Goal: Transaction & Acquisition: Purchase product/service

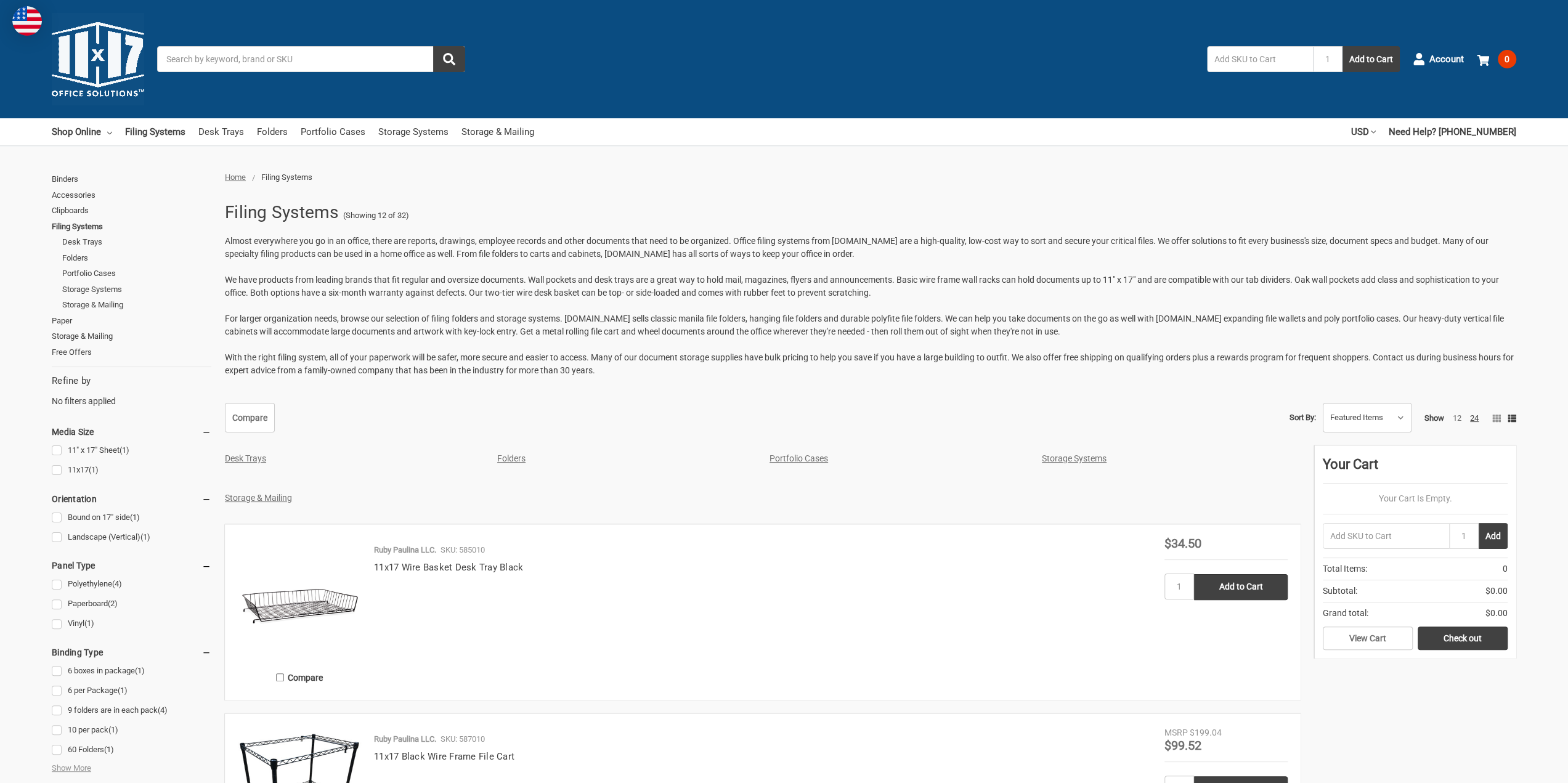
click at [1439, 56] on span "Account" at bounding box center [1446, 59] width 34 height 14
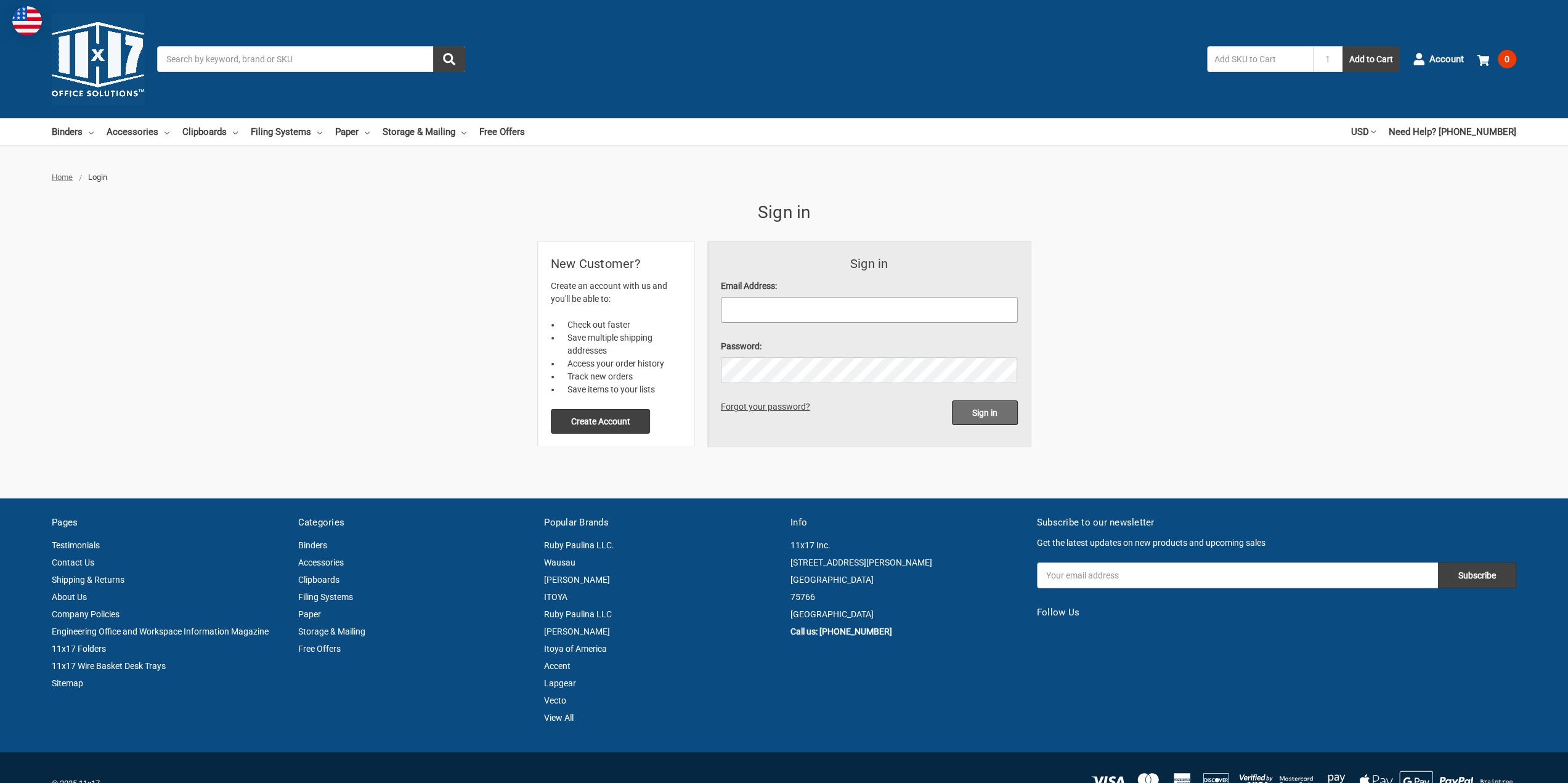
type input "[EMAIL_ADDRESS][DOMAIN_NAME]"
click at [971, 419] on input "Sign in" at bounding box center [985, 413] width 66 height 24
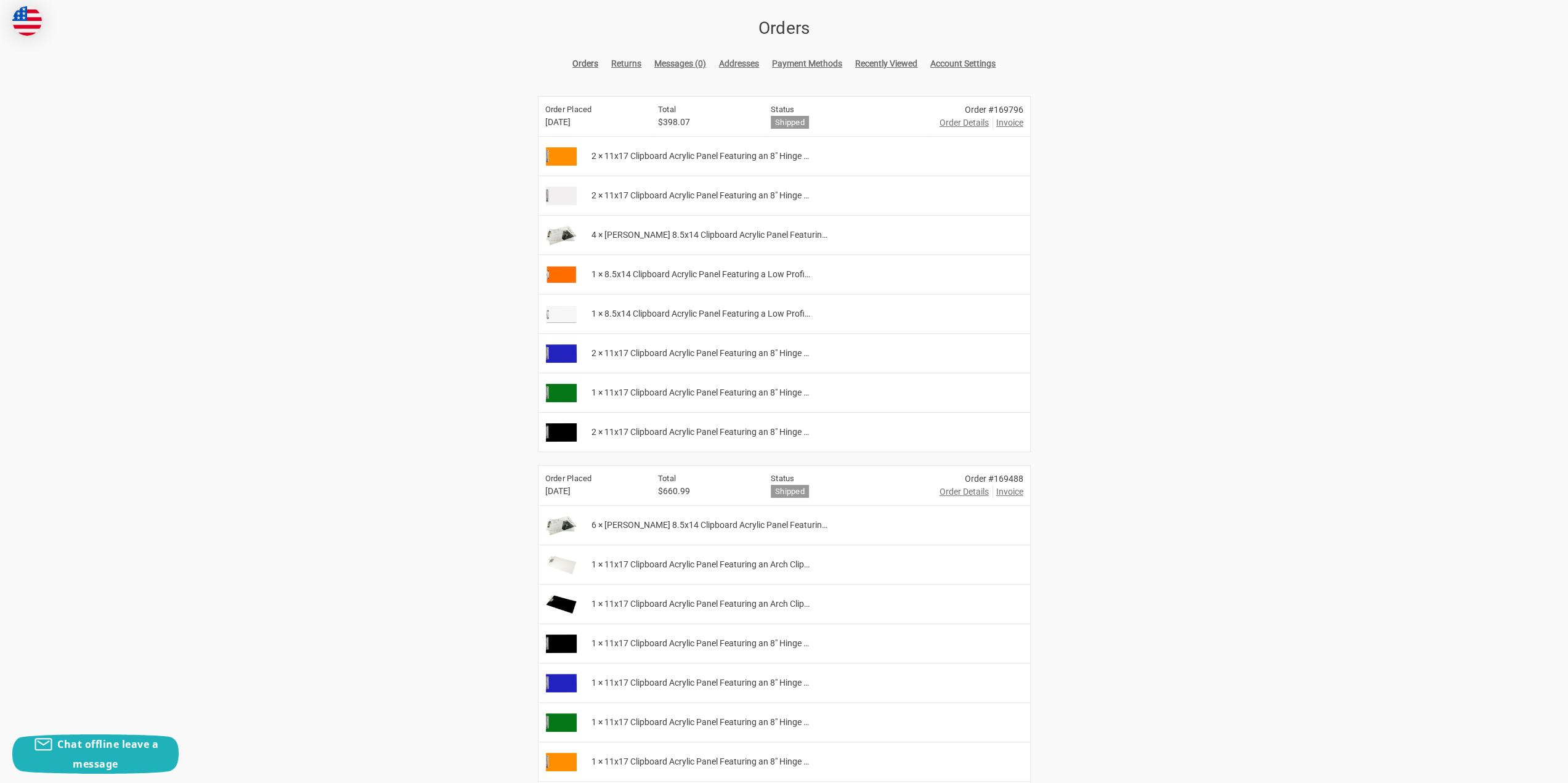
scroll to position [185, 0]
drag, startPoint x: 686, startPoint y: 233, endPoint x: 743, endPoint y: 237, distance: 57.1
click at [743, 237] on span "4 × Ruby Paulina 8.5x14 Clipboard Acrylic Panel Featurin…" at bounding box center [708, 235] width 236 height 13
drag, startPoint x: 659, startPoint y: 232, endPoint x: 750, endPoint y: 237, distance: 91.1
click at [750, 237] on span "4 × Ruby Paulina 8.5x14 Clipboard Acrylic Panel Featurin…" at bounding box center [708, 235] width 236 height 13
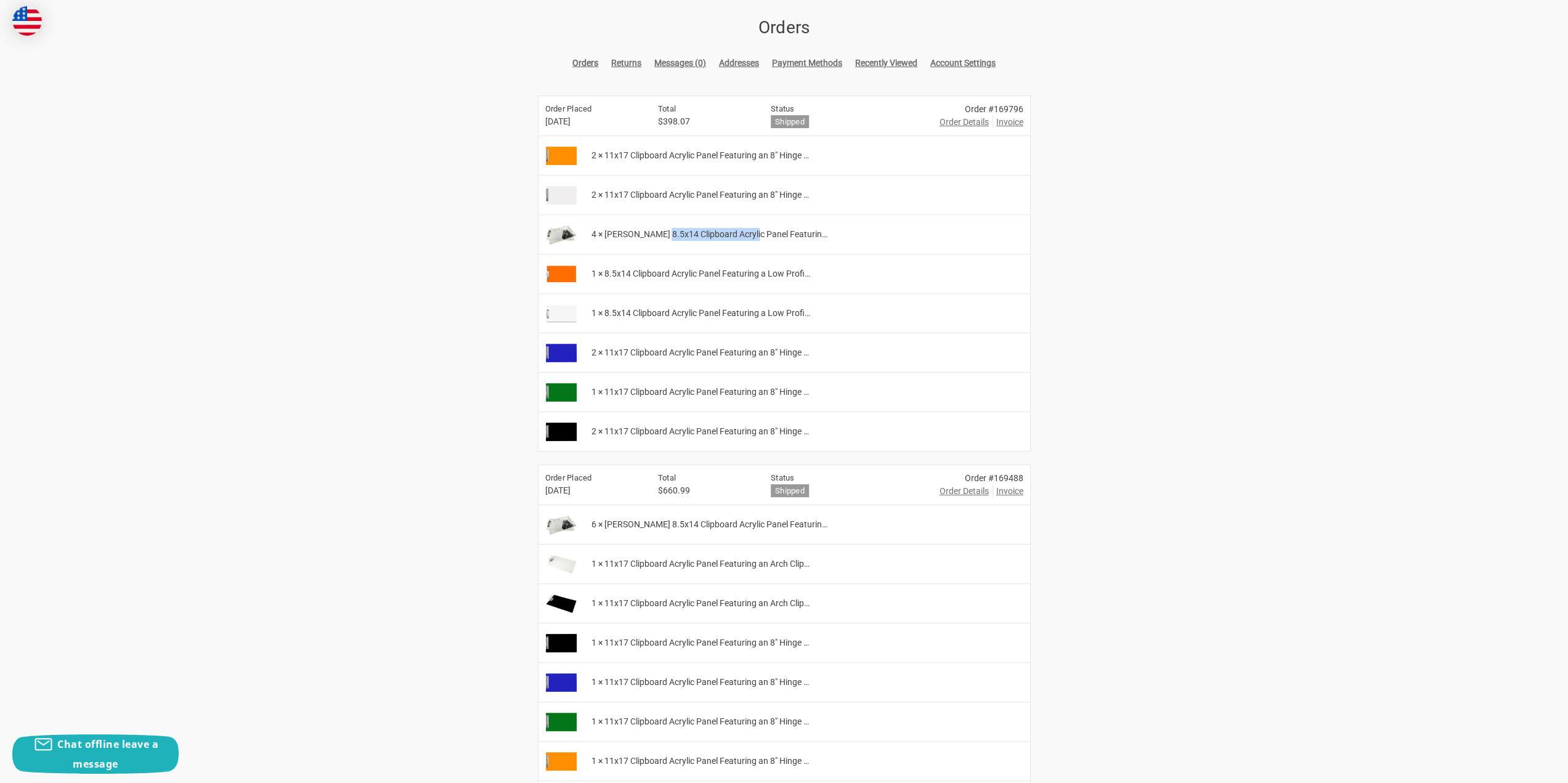
copy span ".5x14 Clipboard Acrylic"
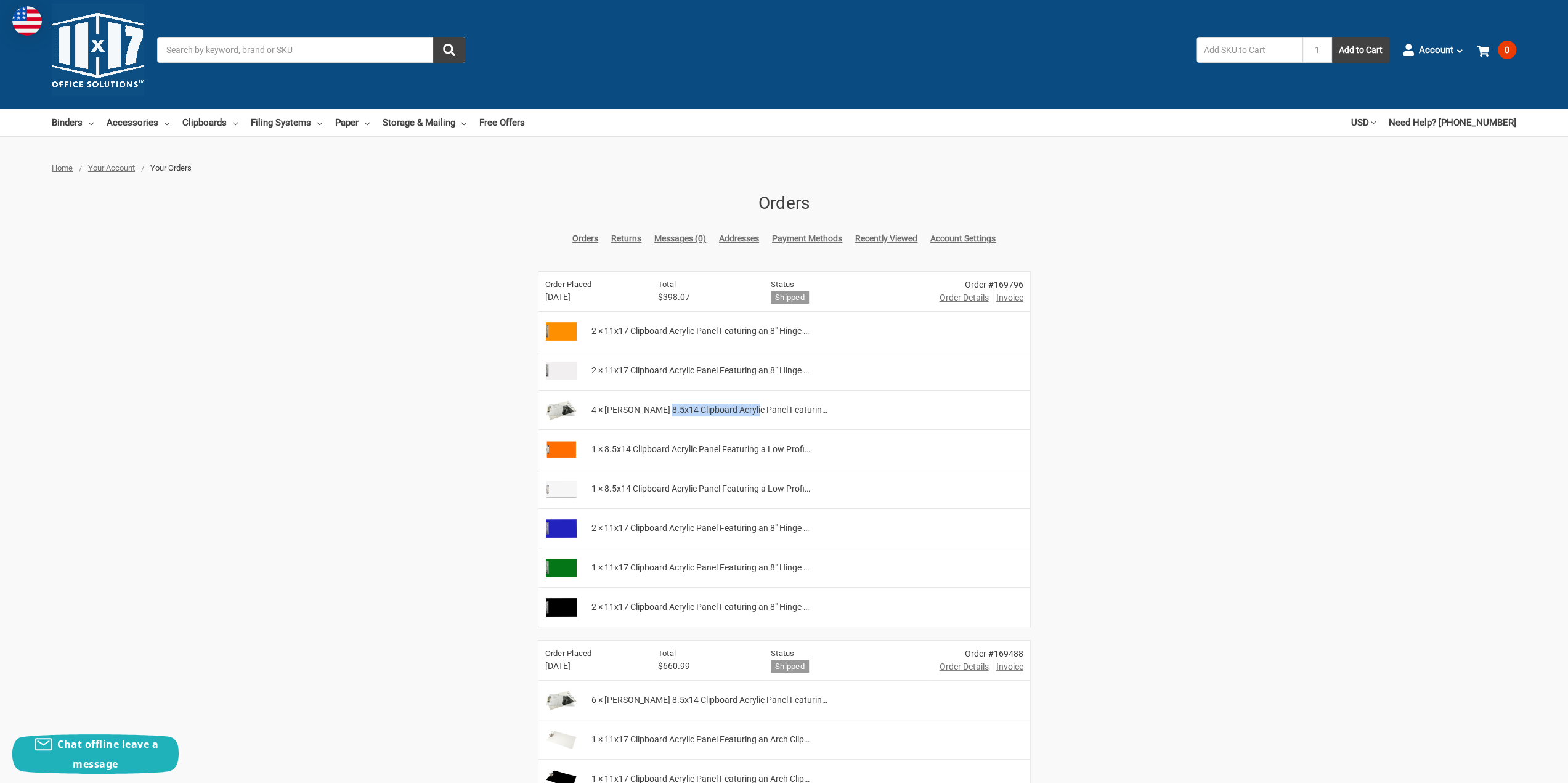
scroll to position [0, 0]
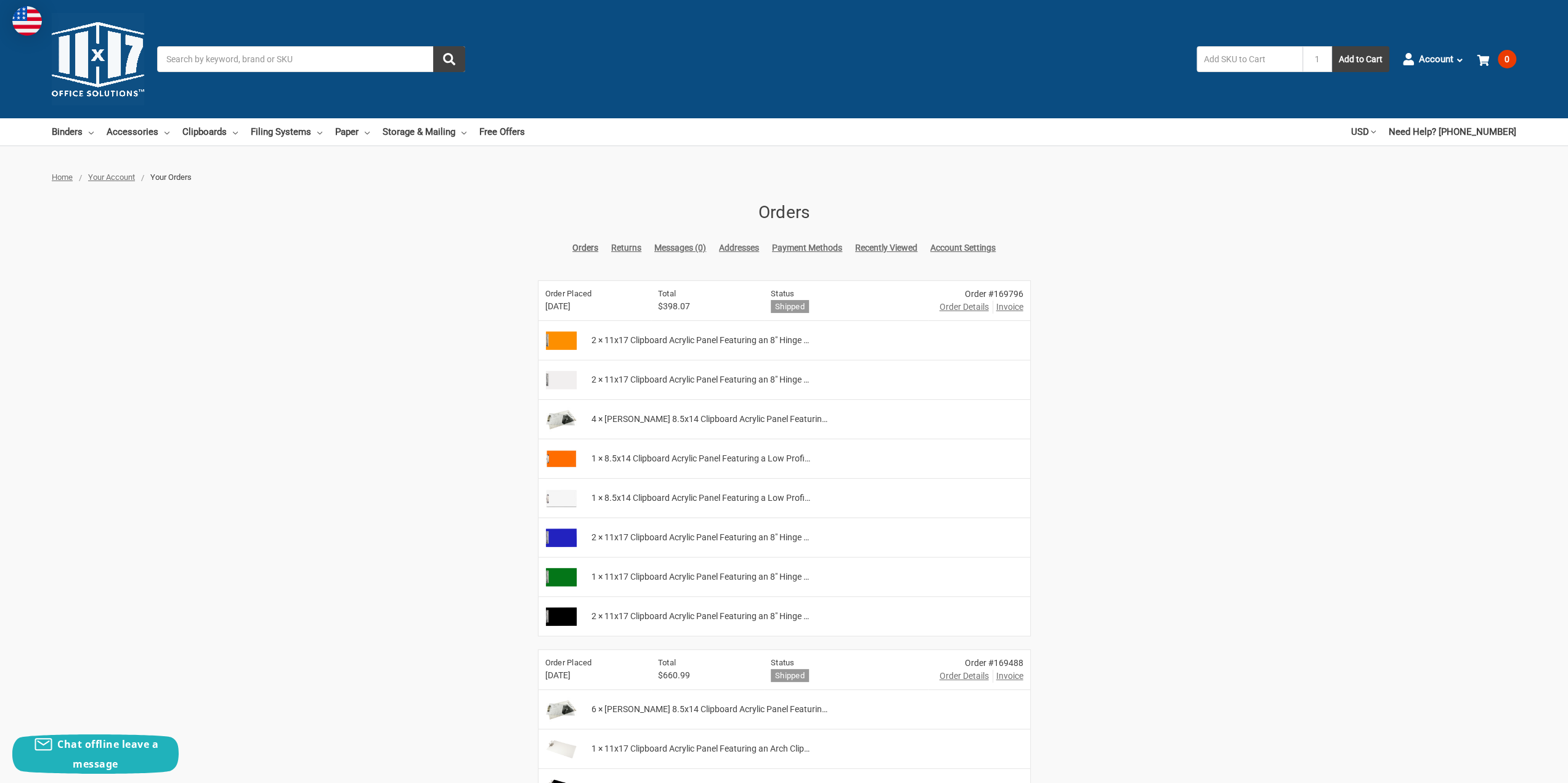
click at [240, 61] on input "Search" at bounding box center [311, 59] width 308 height 26
paste input ".5x14 Clipboard Acrylic"
type input ".5x14 Clipboard Acrylic"
click at [444, 63] on icon "submit" at bounding box center [449, 59] width 13 height 13
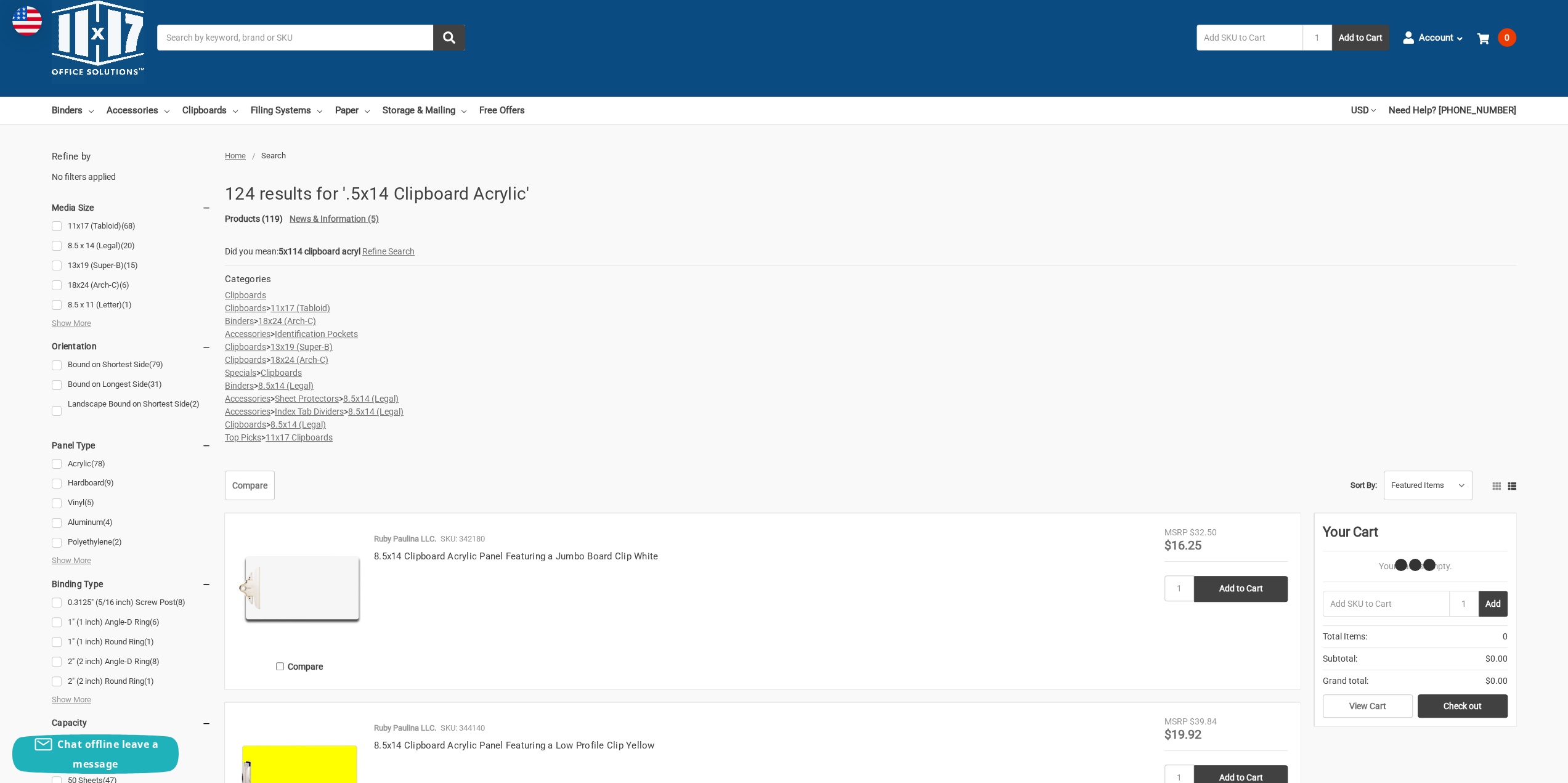
scroll to position [431, 0]
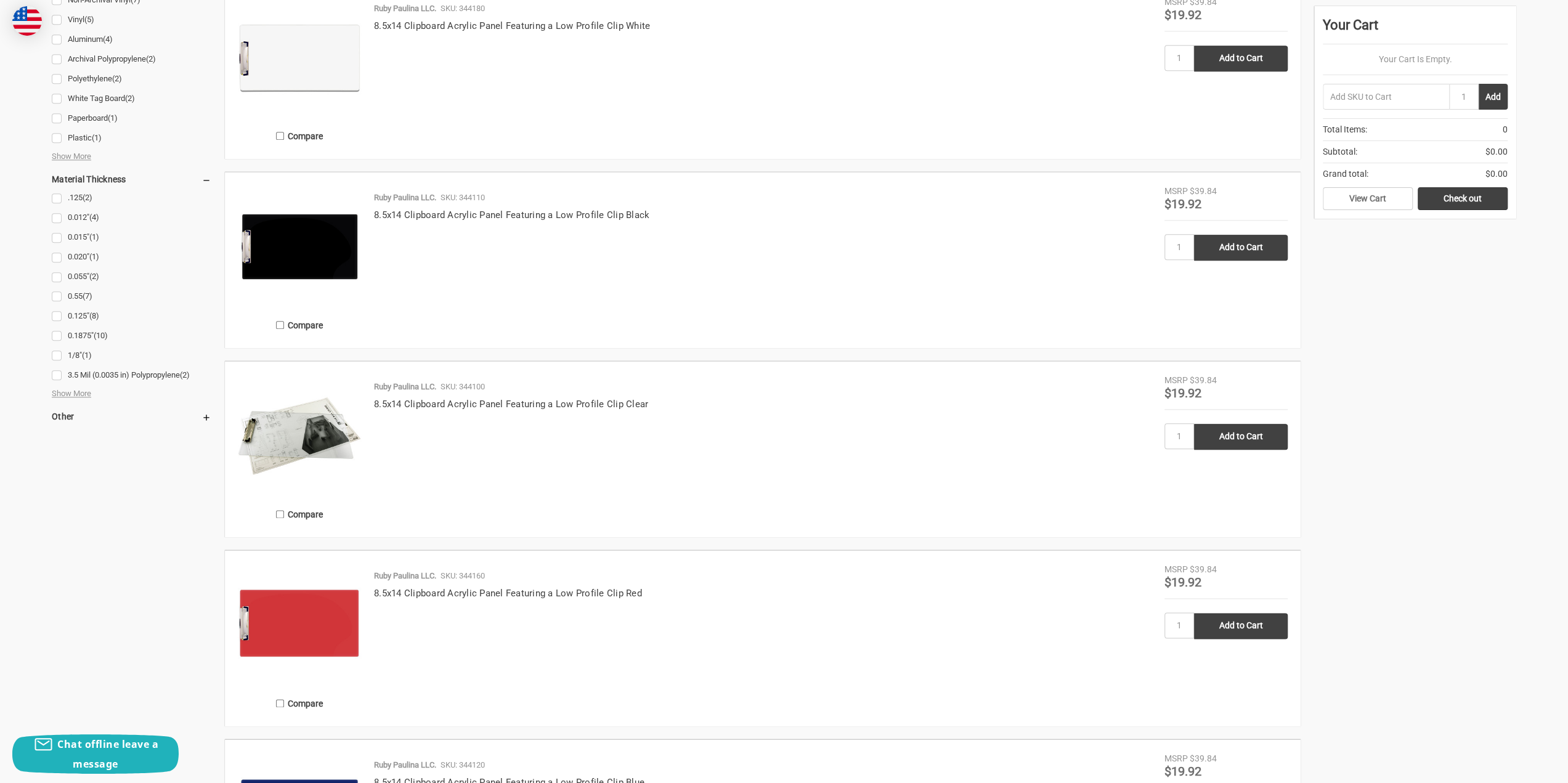
scroll to position [1355, 0]
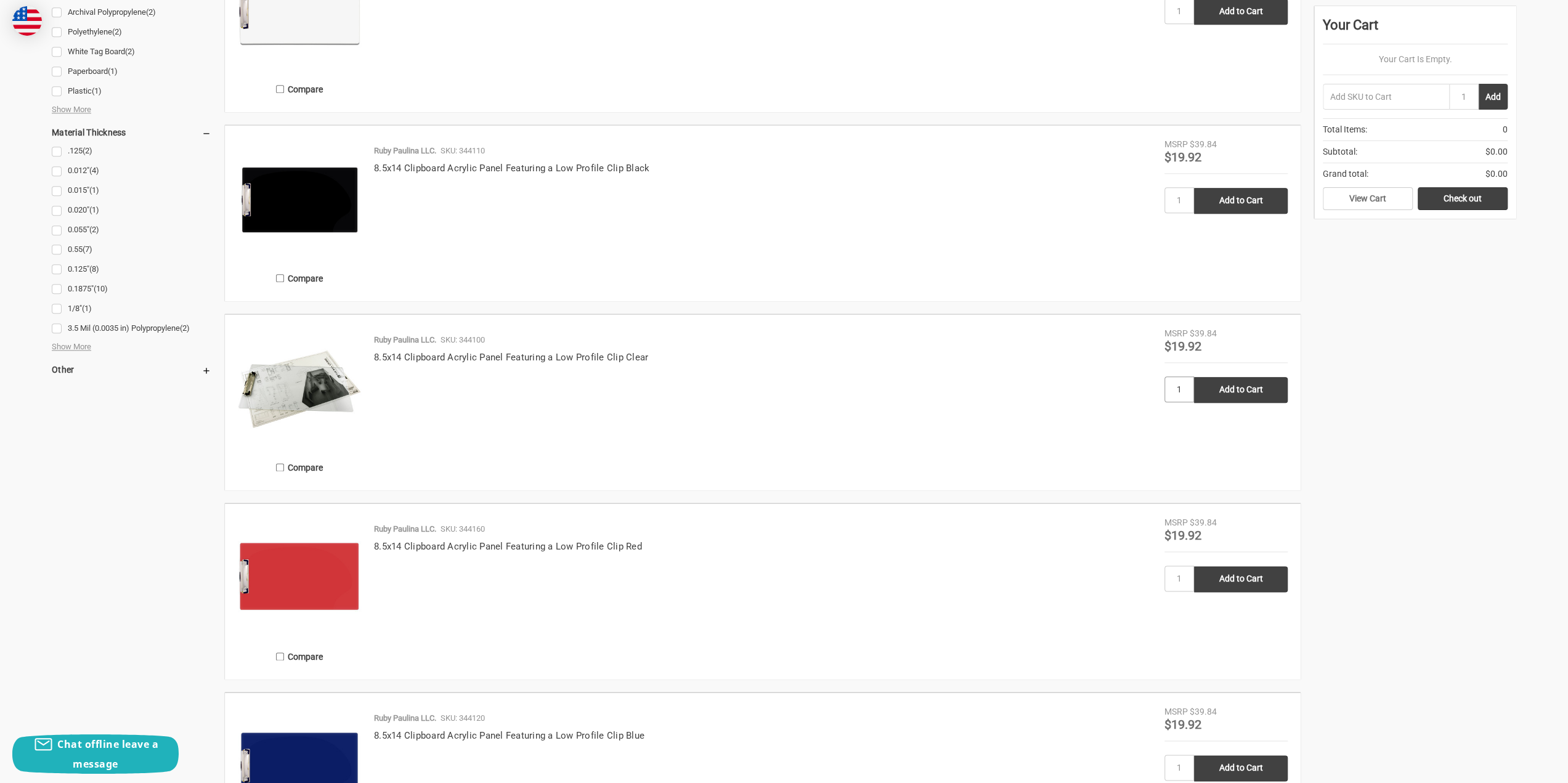
click at [1183, 392] on input "1" at bounding box center [1179, 389] width 30 height 26
type input "8"
click at [1211, 392] on input "Add to Cart" at bounding box center [1241, 390] width 94 height 26
type input "Add to Cart"
type input "6"
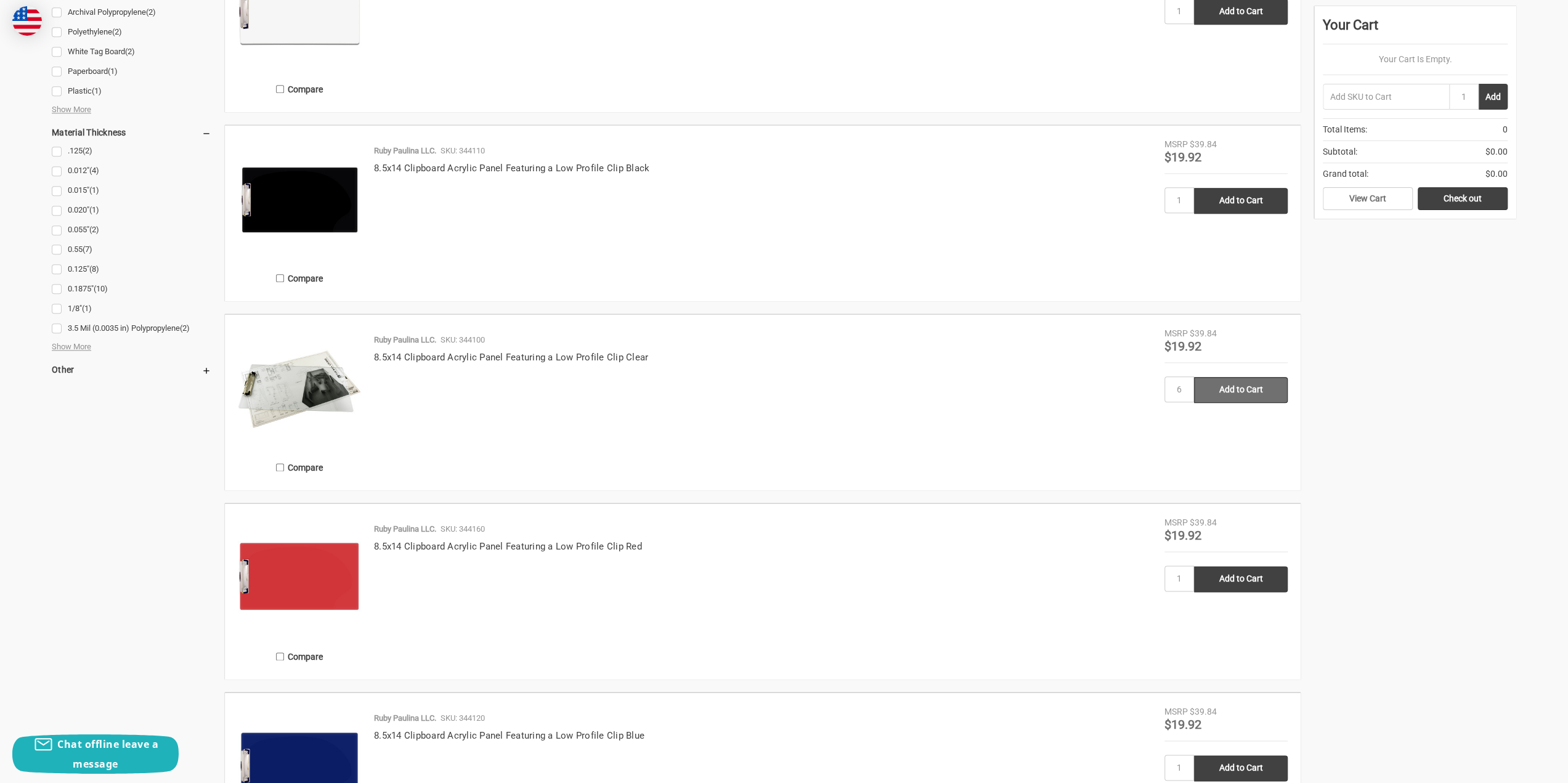
click at [1233, 391] on input "Add to Cart" at bounding box center [1241, 390] width 94 height 26
type input "Add to Cart"
type input "4"
click at [1213, 392] on input "Add to Cart" at bounding box center [1241, 390] width 94 height 26
type input "Add to Cart"
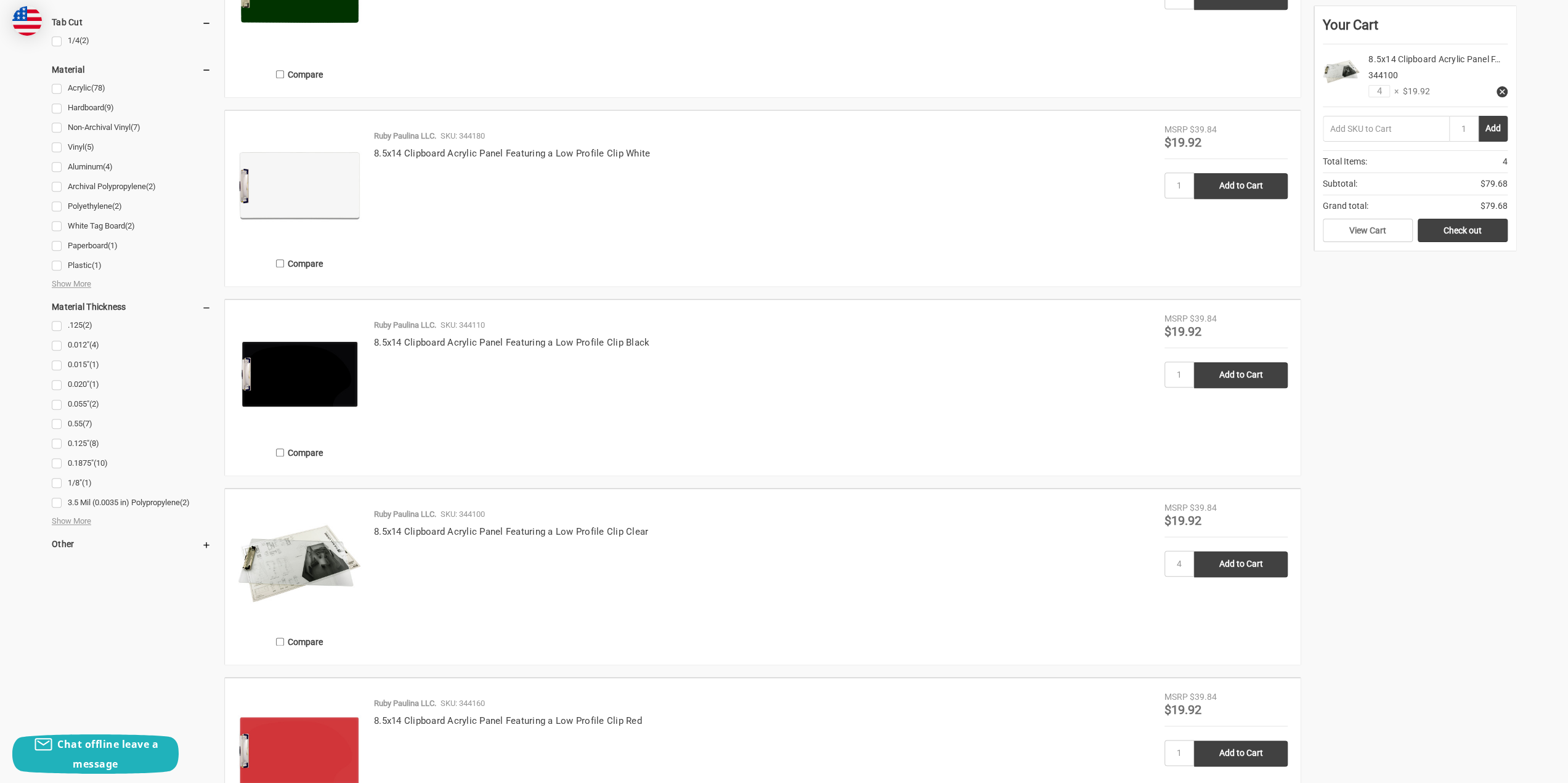
scroll to position [1048, 0]
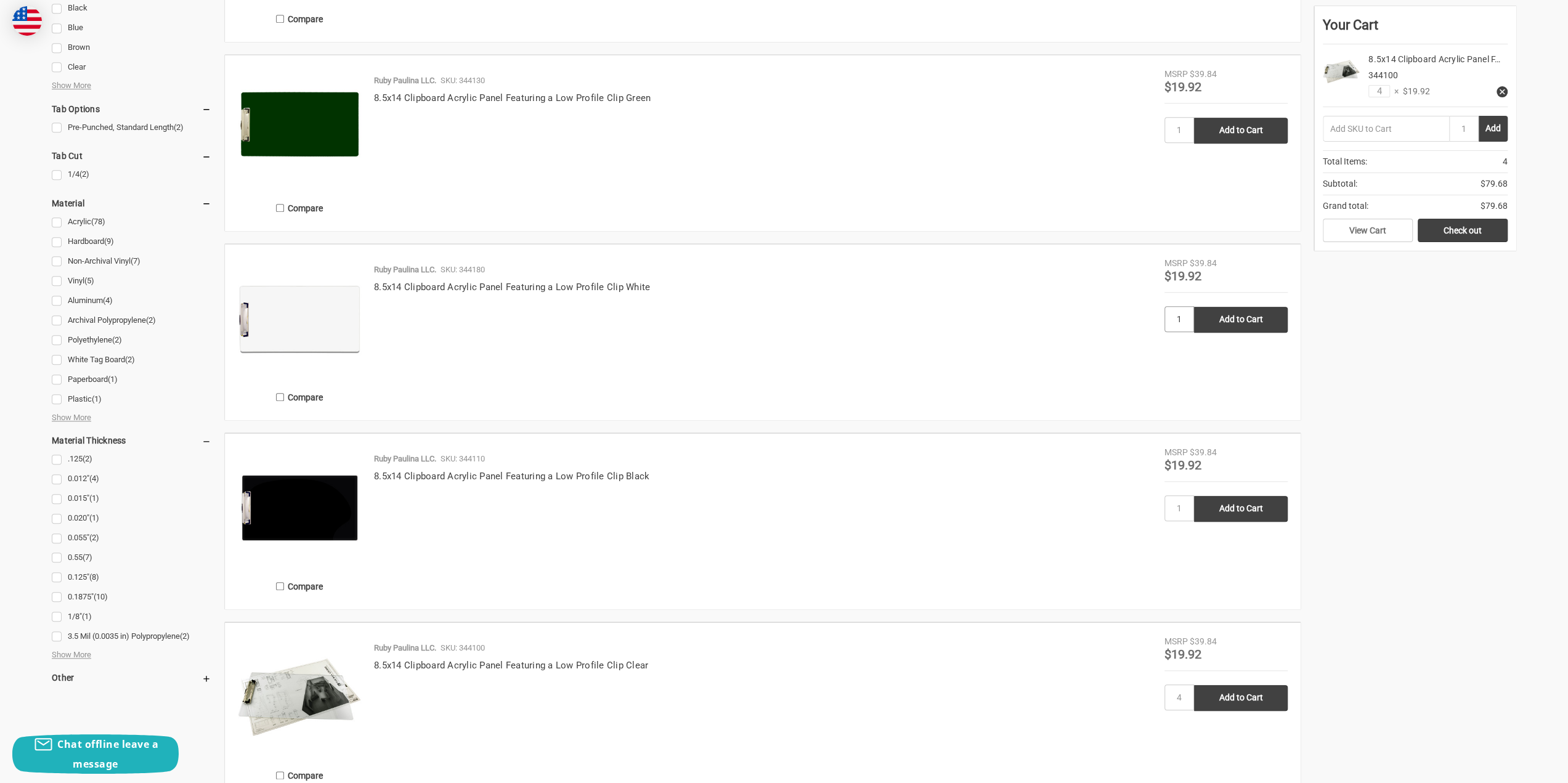
click at [1182, 319] on input "1" at bounding box center [1179, 319] width 30 height 26
type input "4"
click at [1223, 322] on input "Add to Cart" at bounding box center [1241, 319] width 94 height 26
type input "Add to Cart"
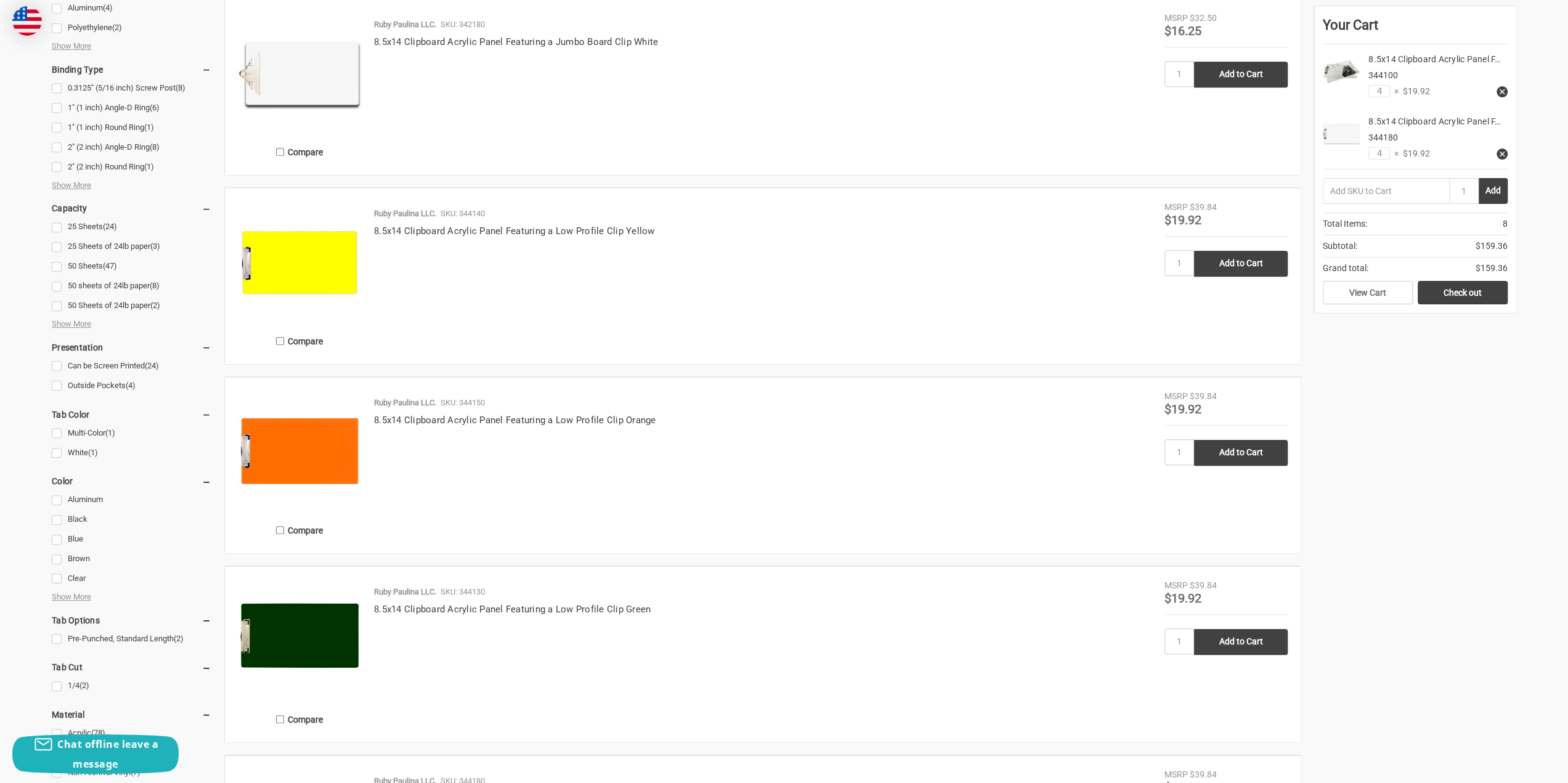
scroll to position [431, 0]
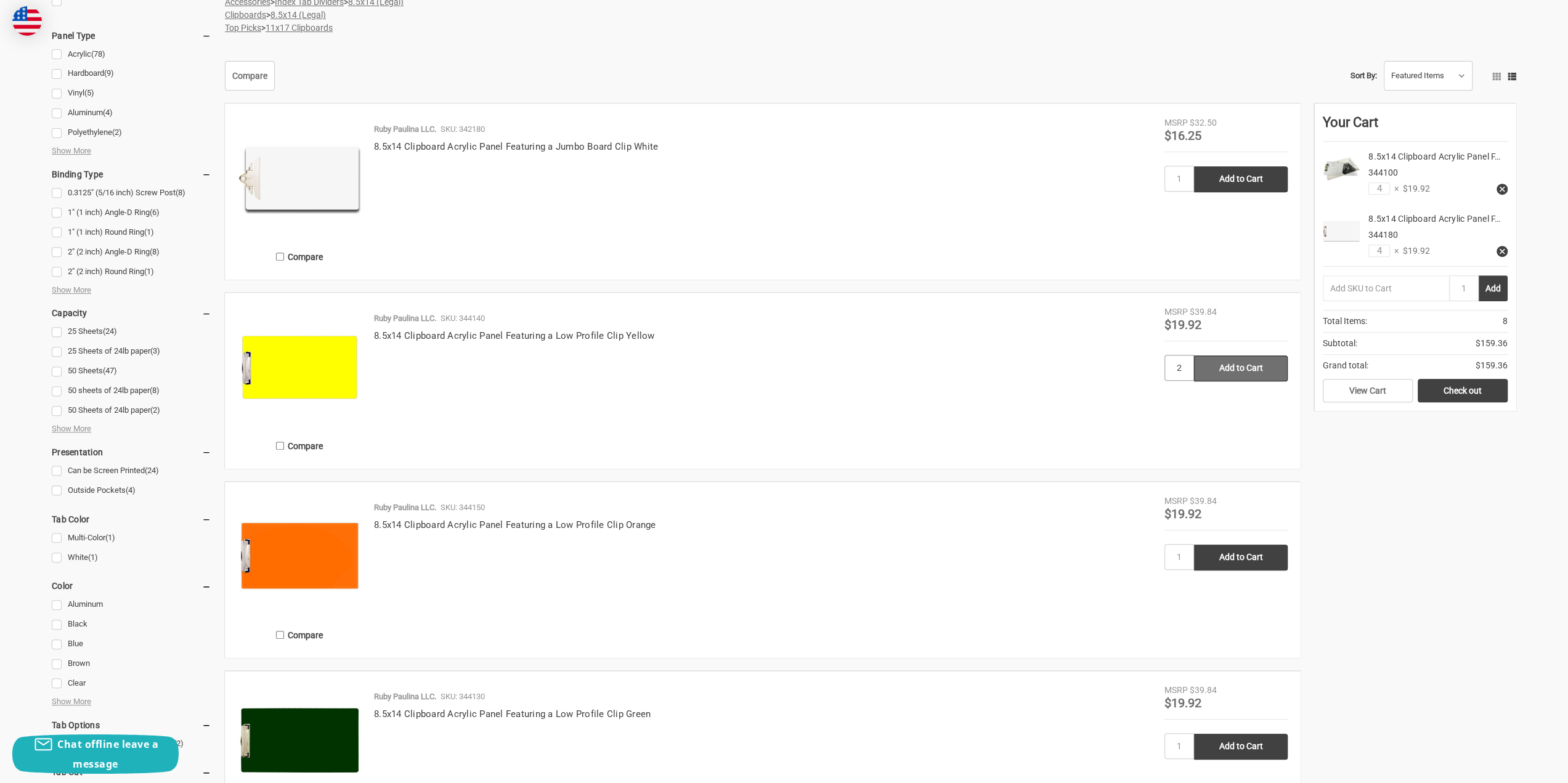
type input "2"
click at [1219, 370] on input "Add to Cart" at bounding box center [1241, 368] width 94 height 26
type input "Add to Cart"
type input "2"
click at [1217, 557] on input "Add to Cart" at bounding box center [1241, 557] width 94 height 26
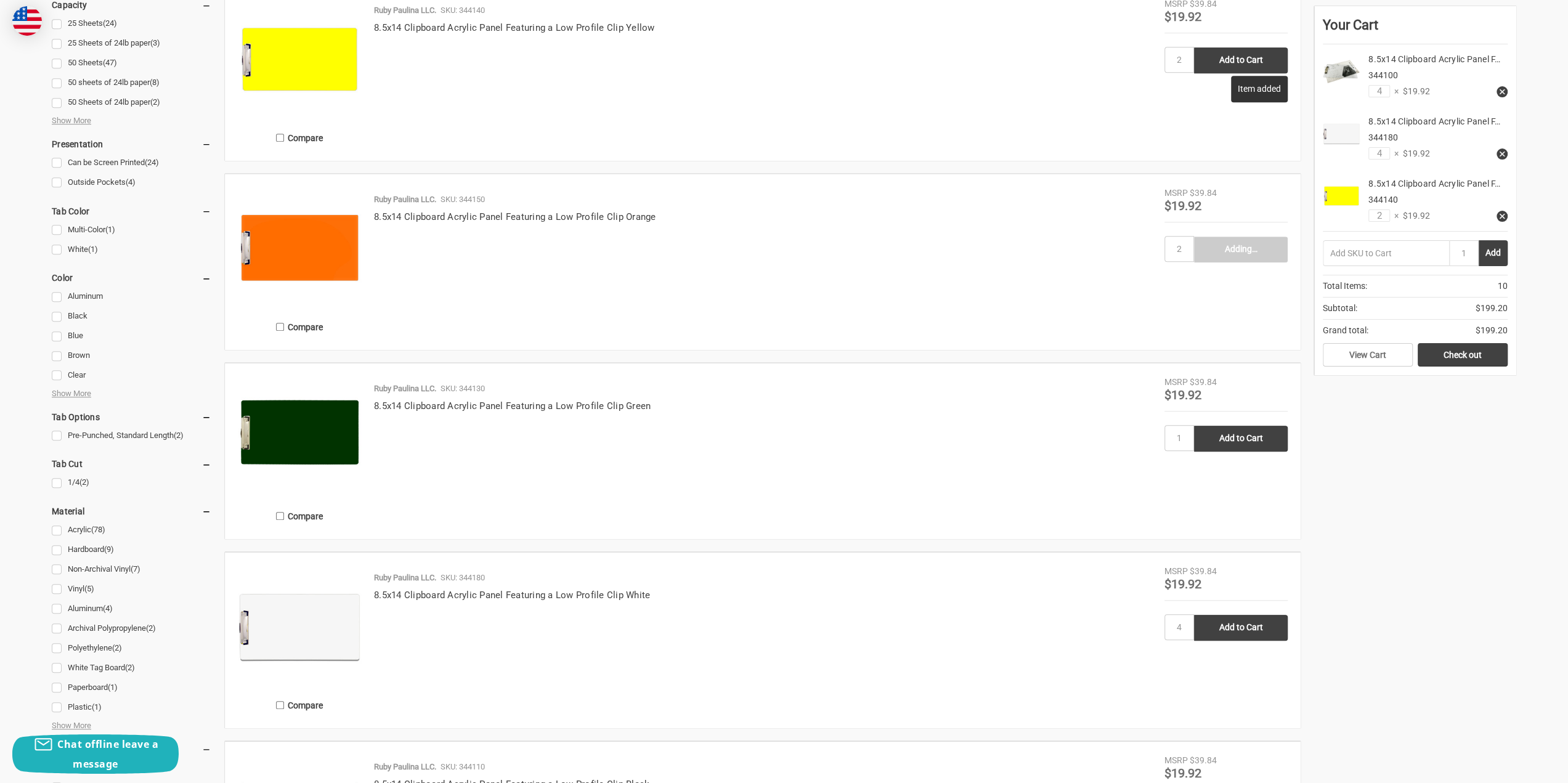
type input "Add to Cart"
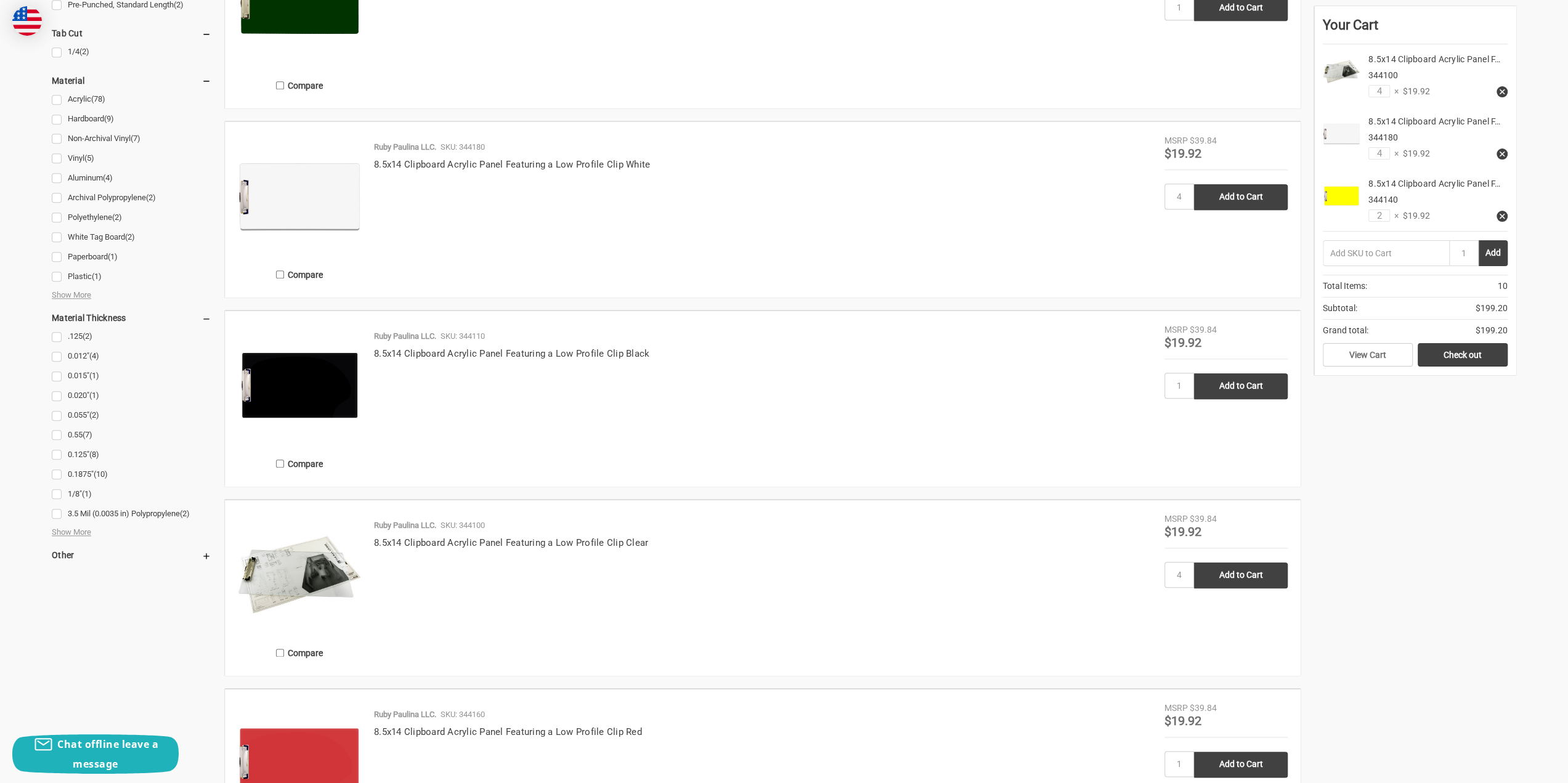
scroll to position [1171, 0]
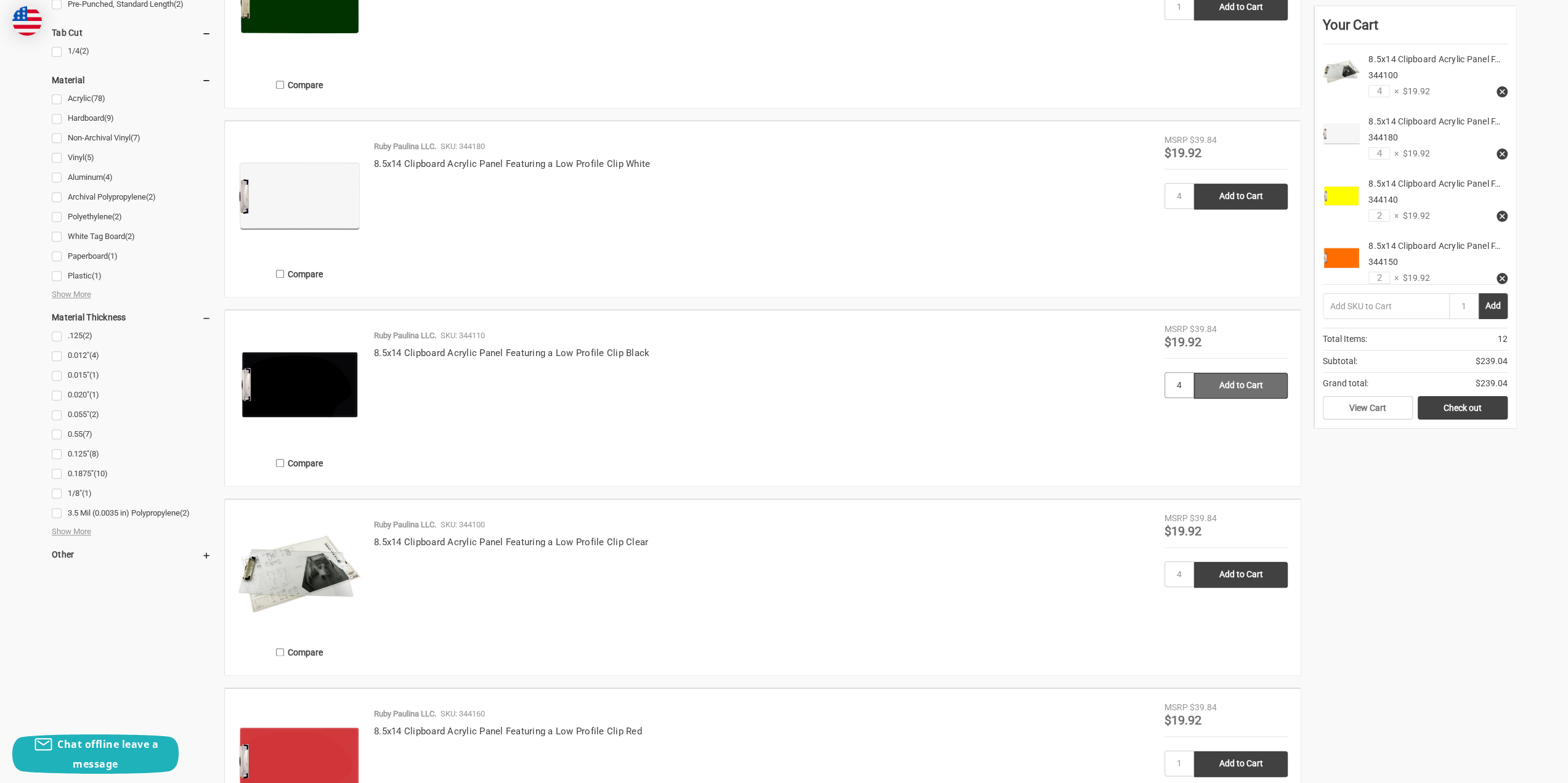
type input "4"
click at [1262, 386] on input "Add to Cart" at bounding box center [1241, 386] width 94 height 26
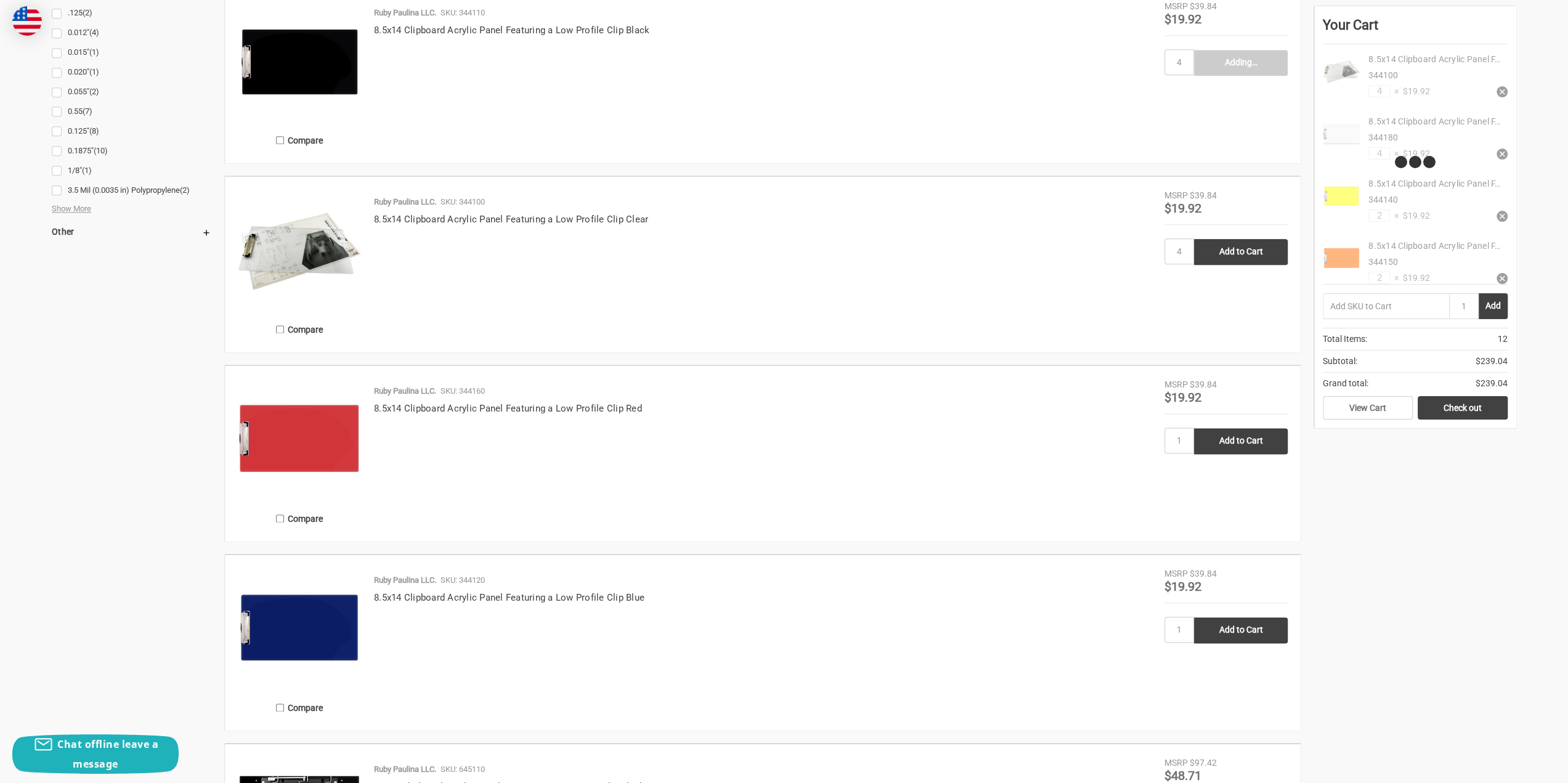
scroll to position [1602, 0]
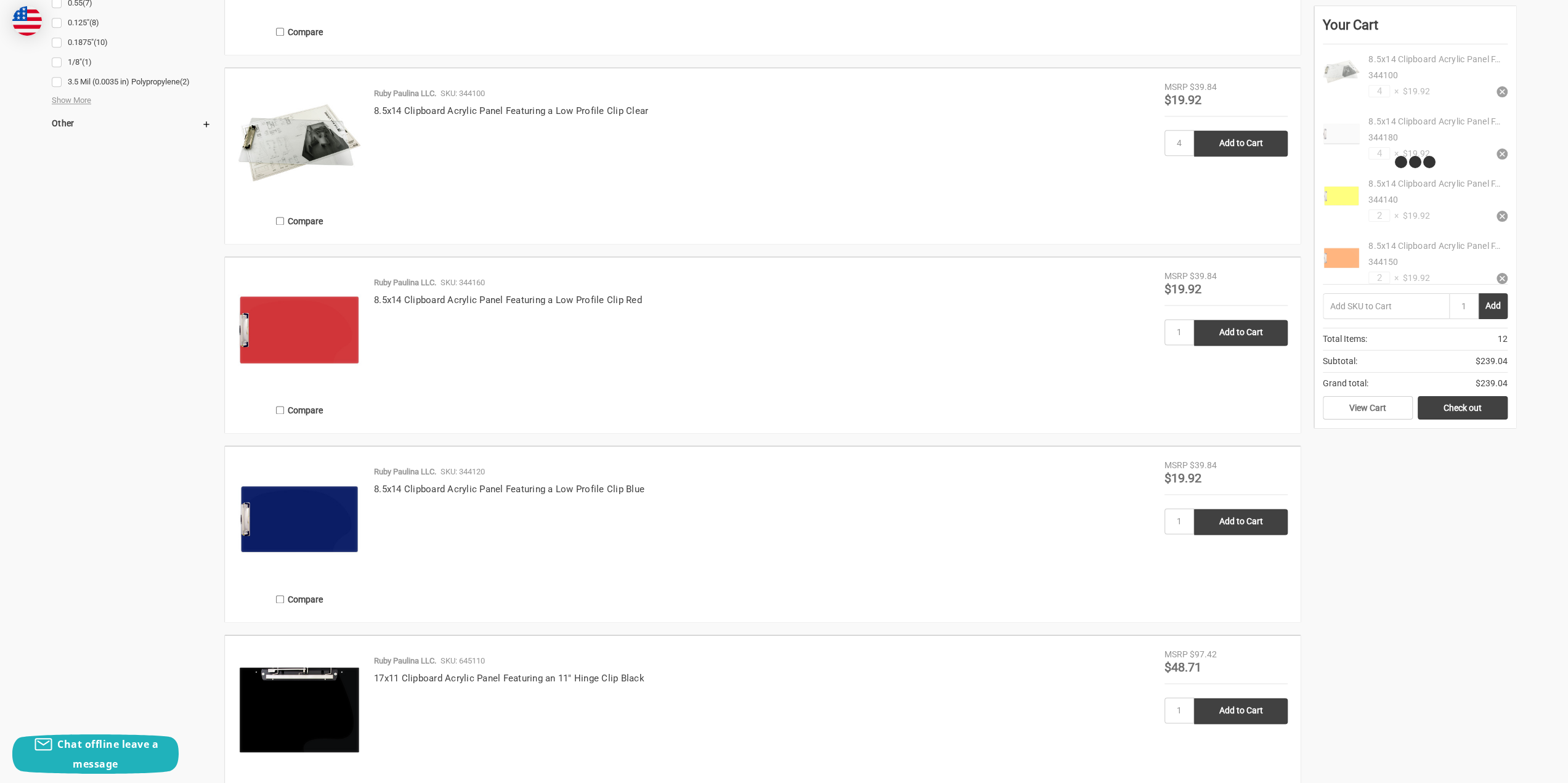
type input "Add to Cart"
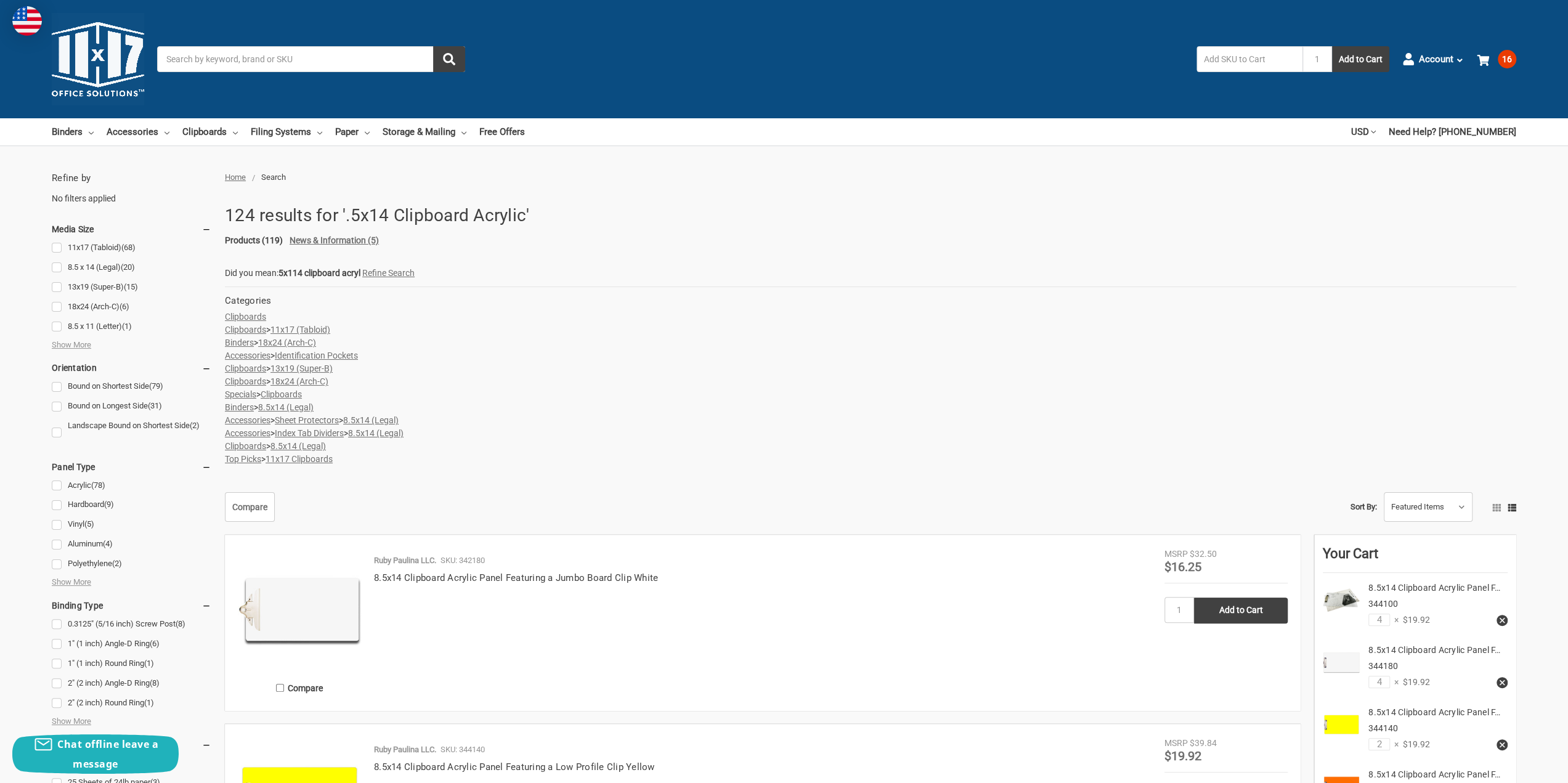
scroll to position [0, 0]
click at [63, 267] on link "8.5 x 14 (Legal) (20)" at bounding box center [131, 267] width 159 height 17
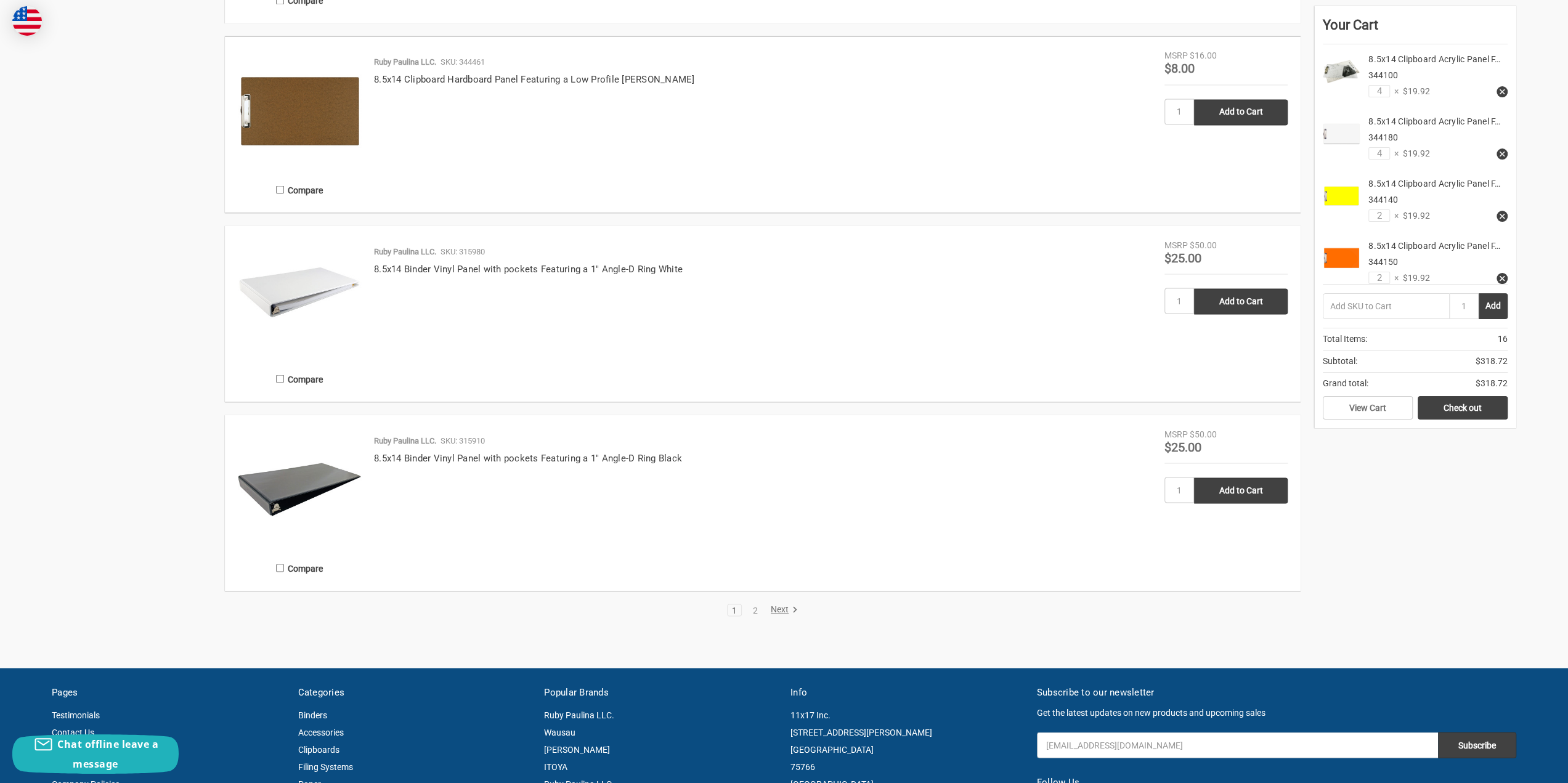
scroll to position [2218, 0]
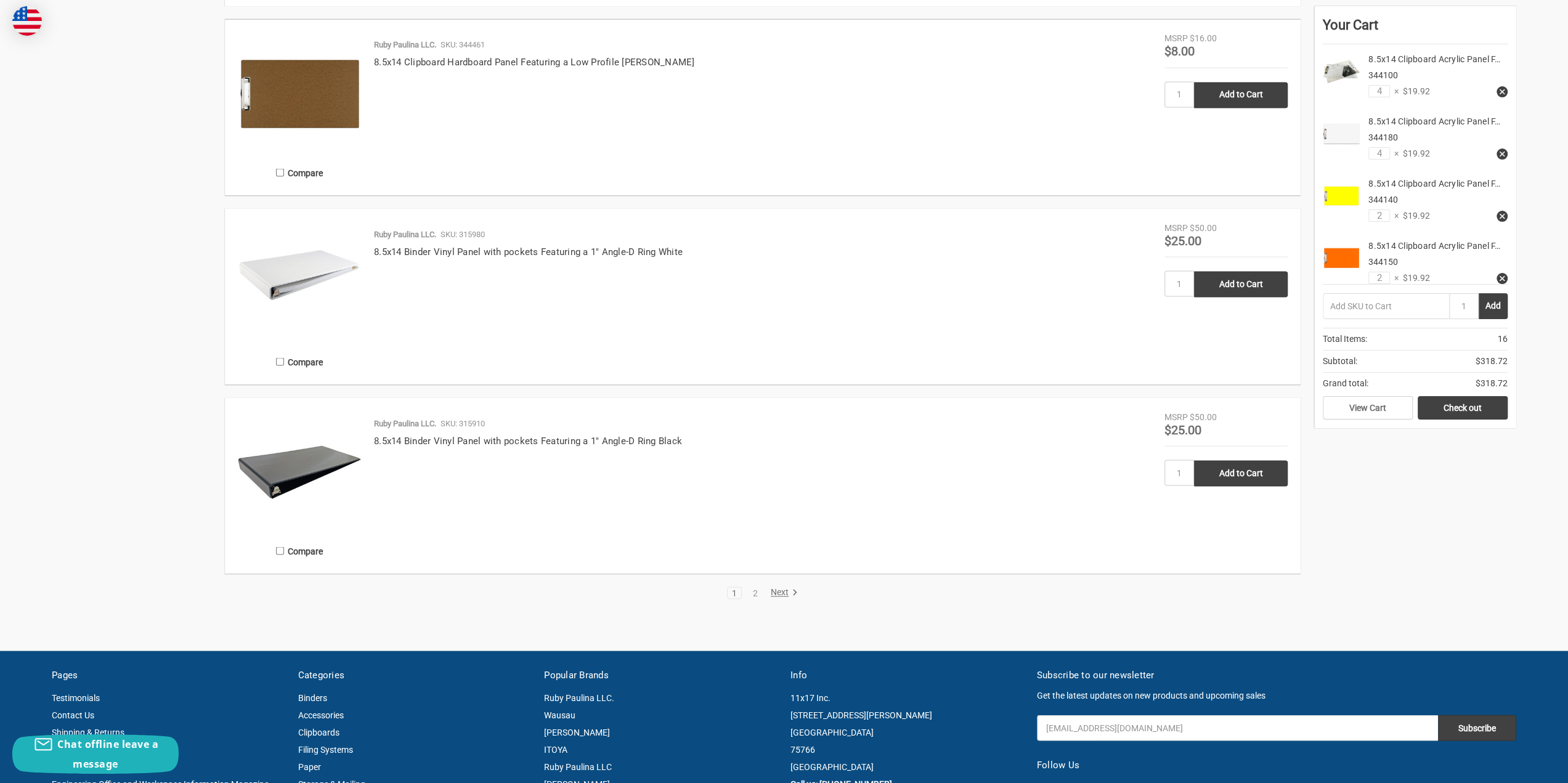
click at [782, 590] on link "Next" at bounding box center [782, 593] width 32 height 11
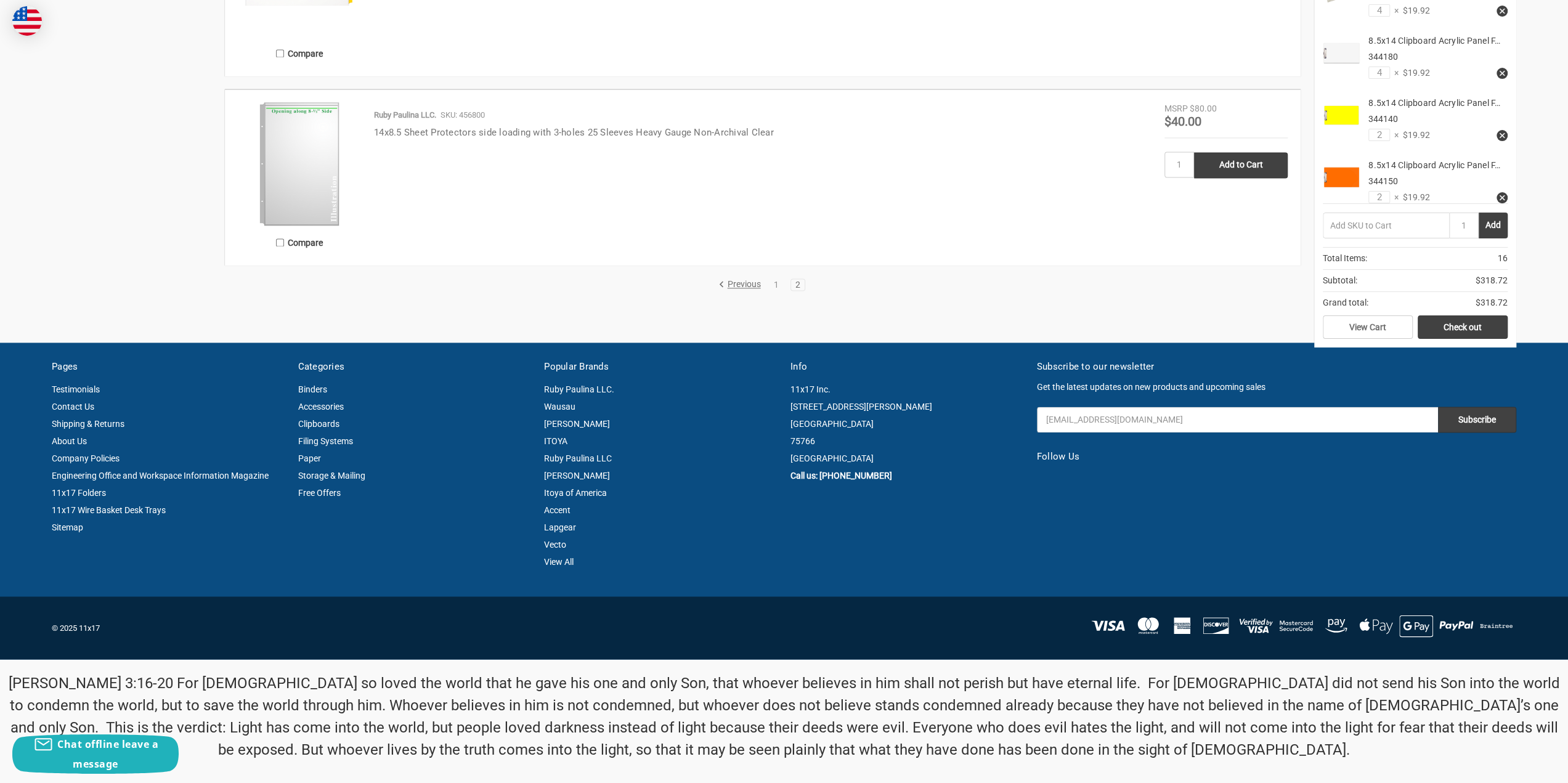
scroll to position [1709, 0]
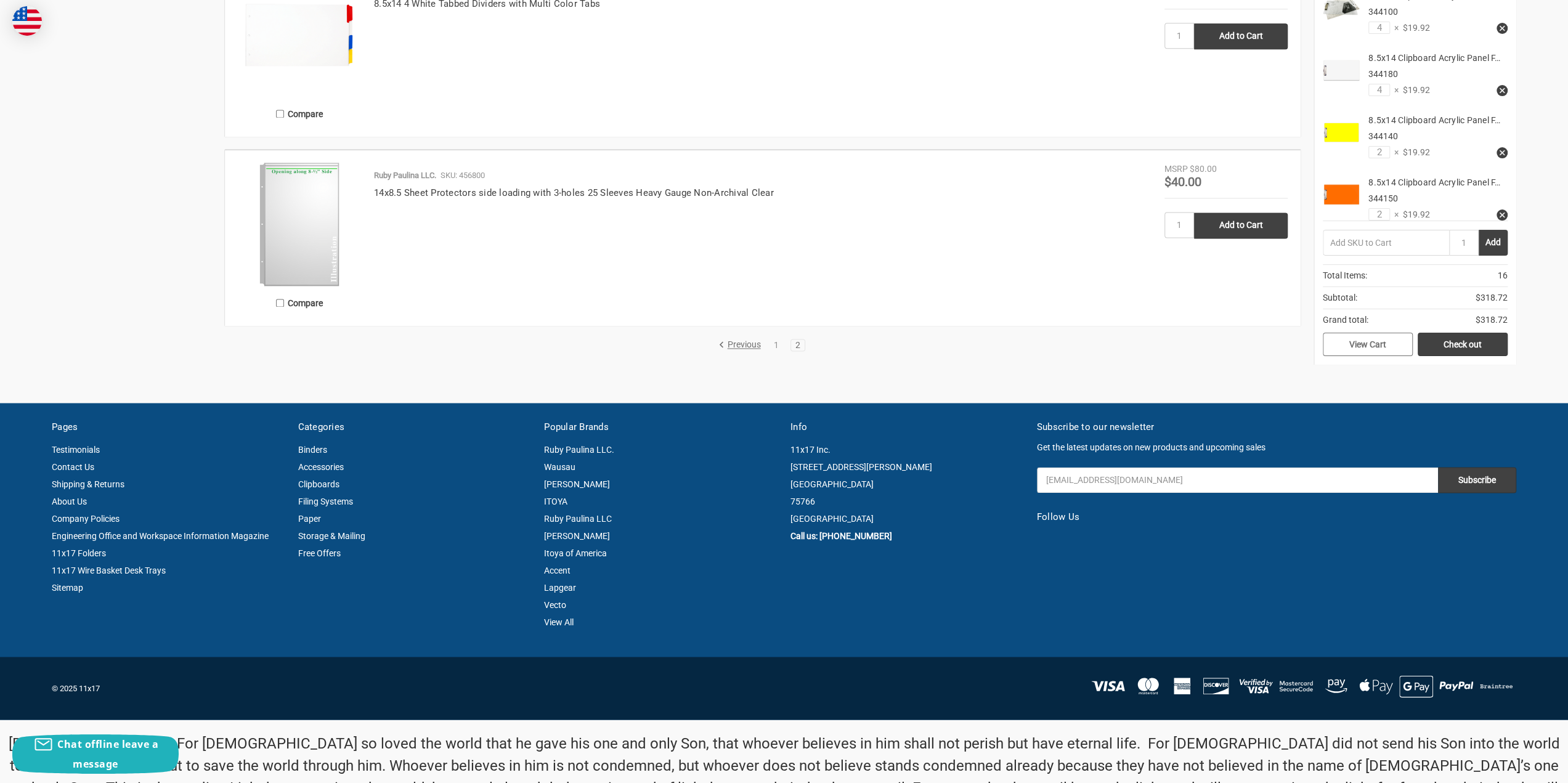
click at [1398, 346] on link "View Cart" at bounding box center [1368, 344] width 90 height 23
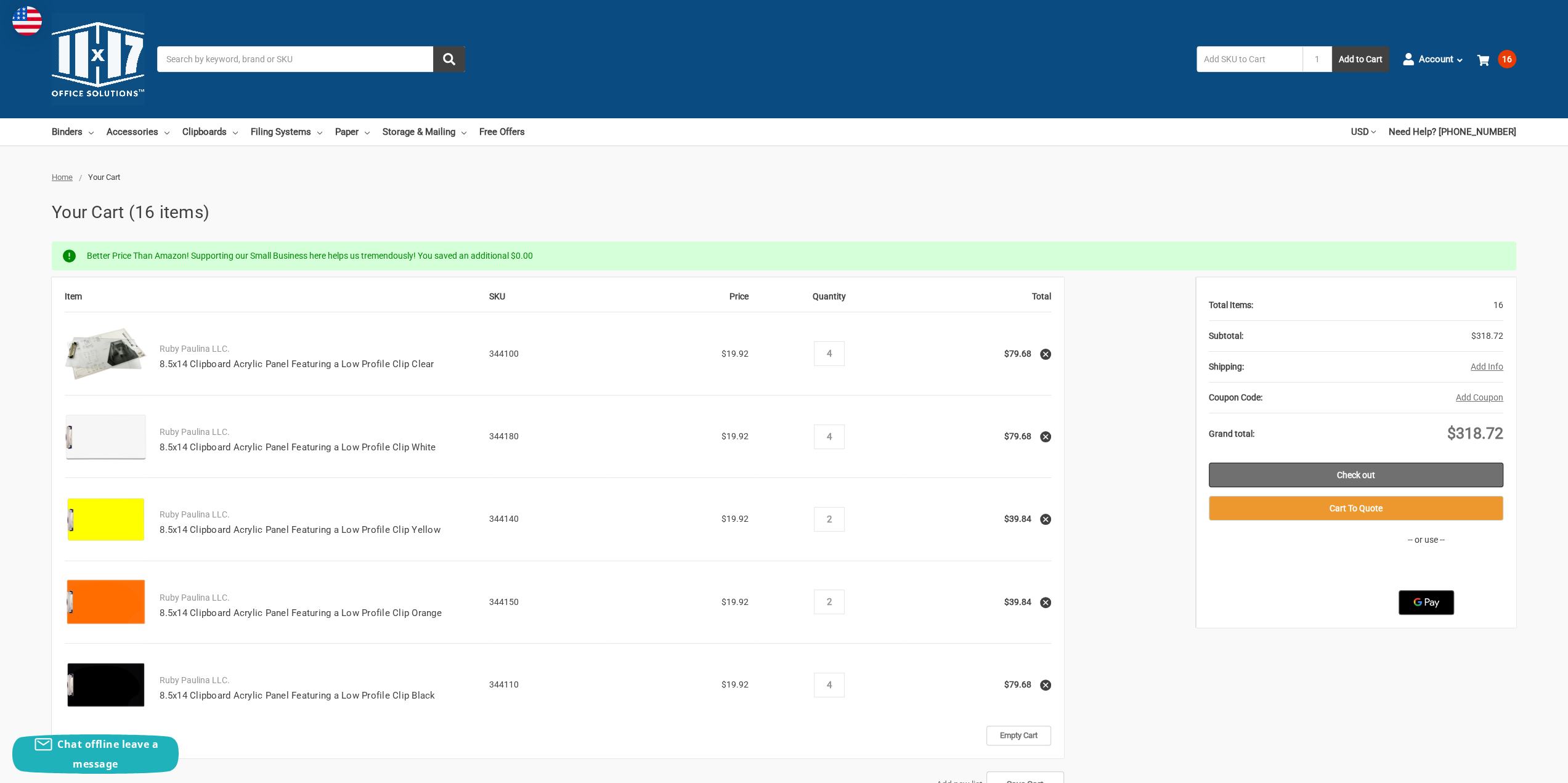
click at [1315, 472] on link "Check out" at bounding box center [1356, 475] width 294 height 24
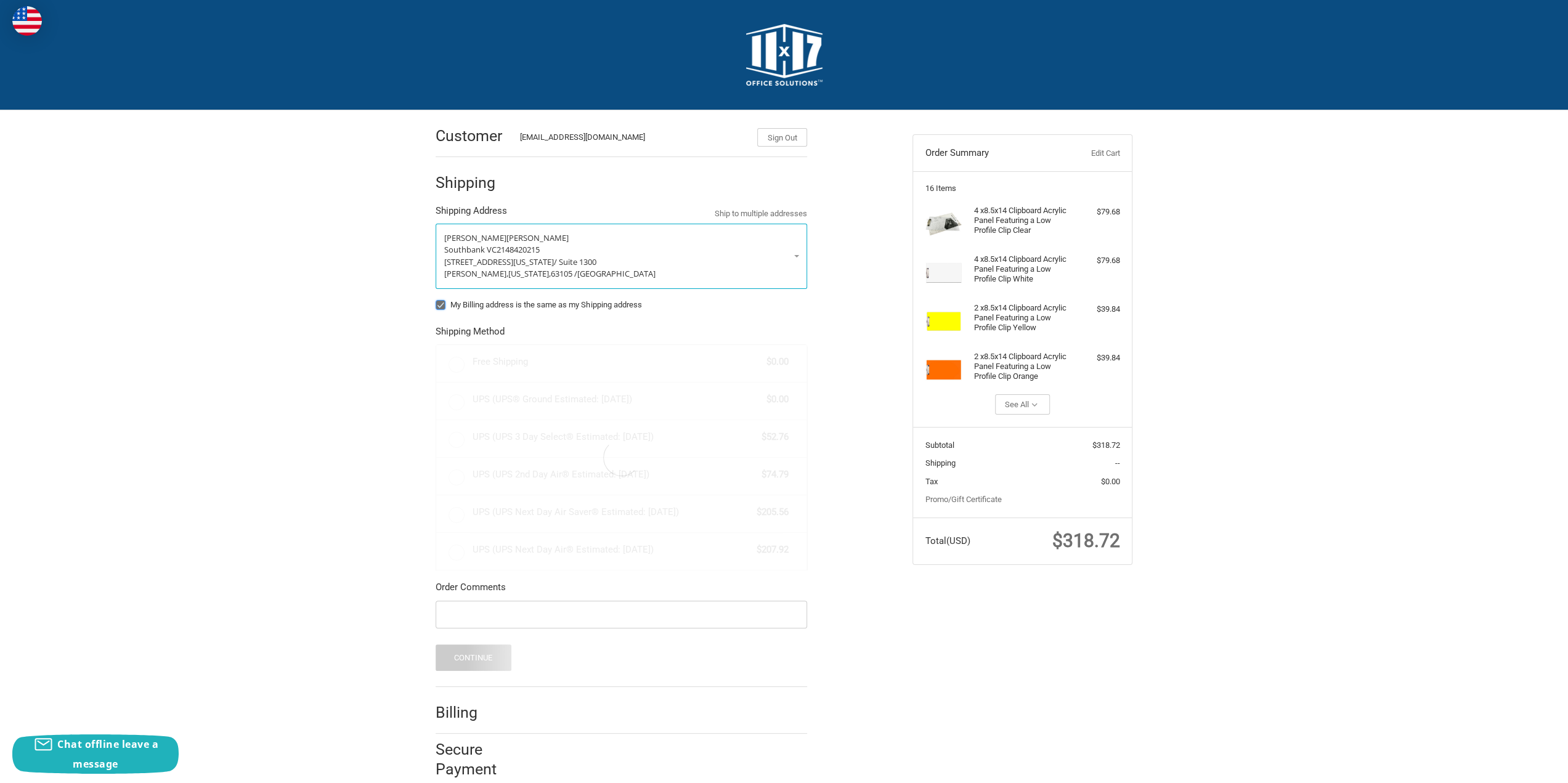
radio input "true"
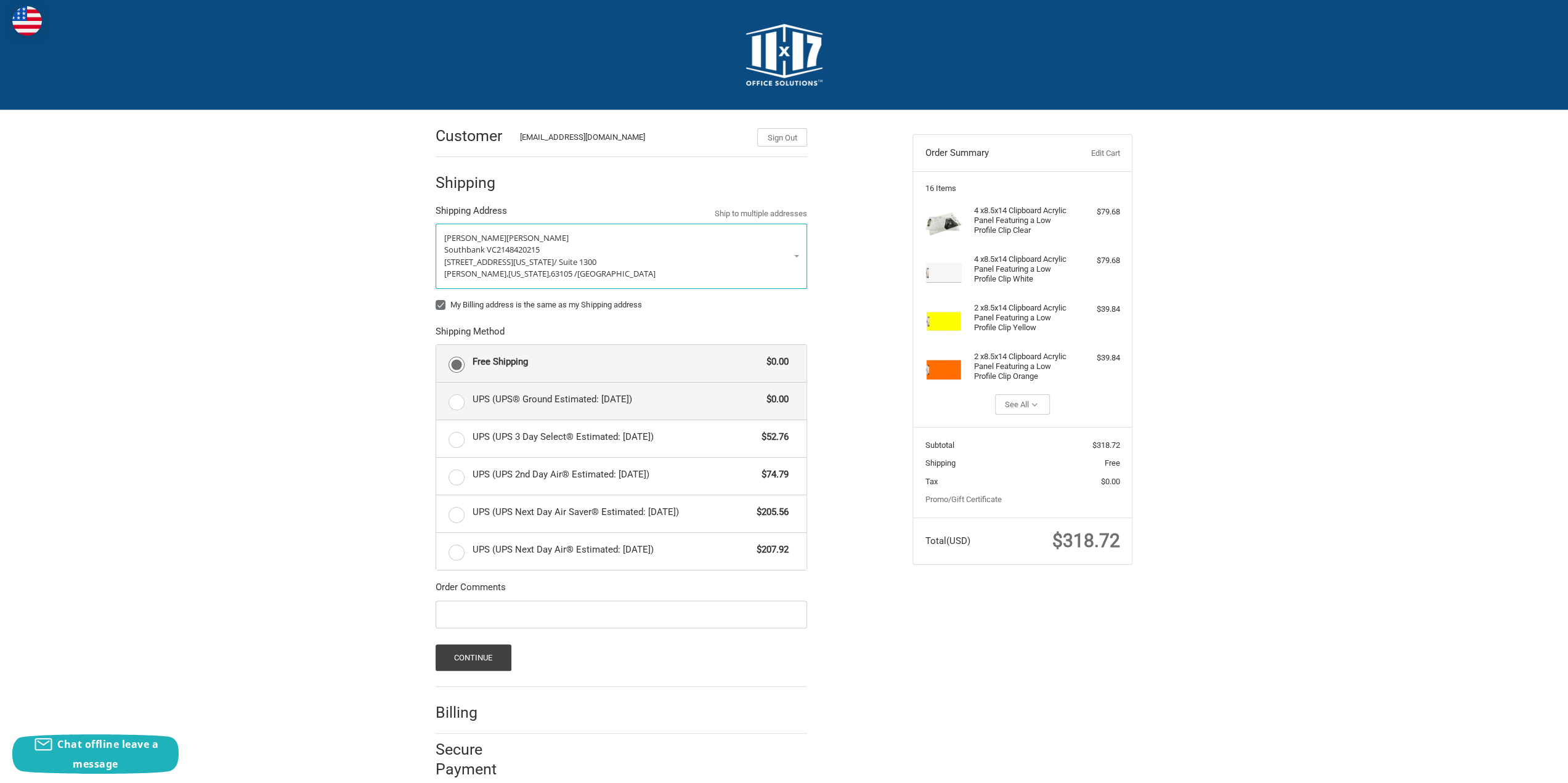
click at [496, 397] on span "UPS (UPS® Ground Estimated: [DATE])" at bounding box center [617, 399] width 288 height 14
click at [436, 383] on input "UPS (UPS® Ground Estimated: [DATE]) $0.00" at bounding box center [436, 383] width 1 height 1
radio input "true"
click at [481, 661] on button "Continue" at bounding box center [474, 657] width 76 height 26
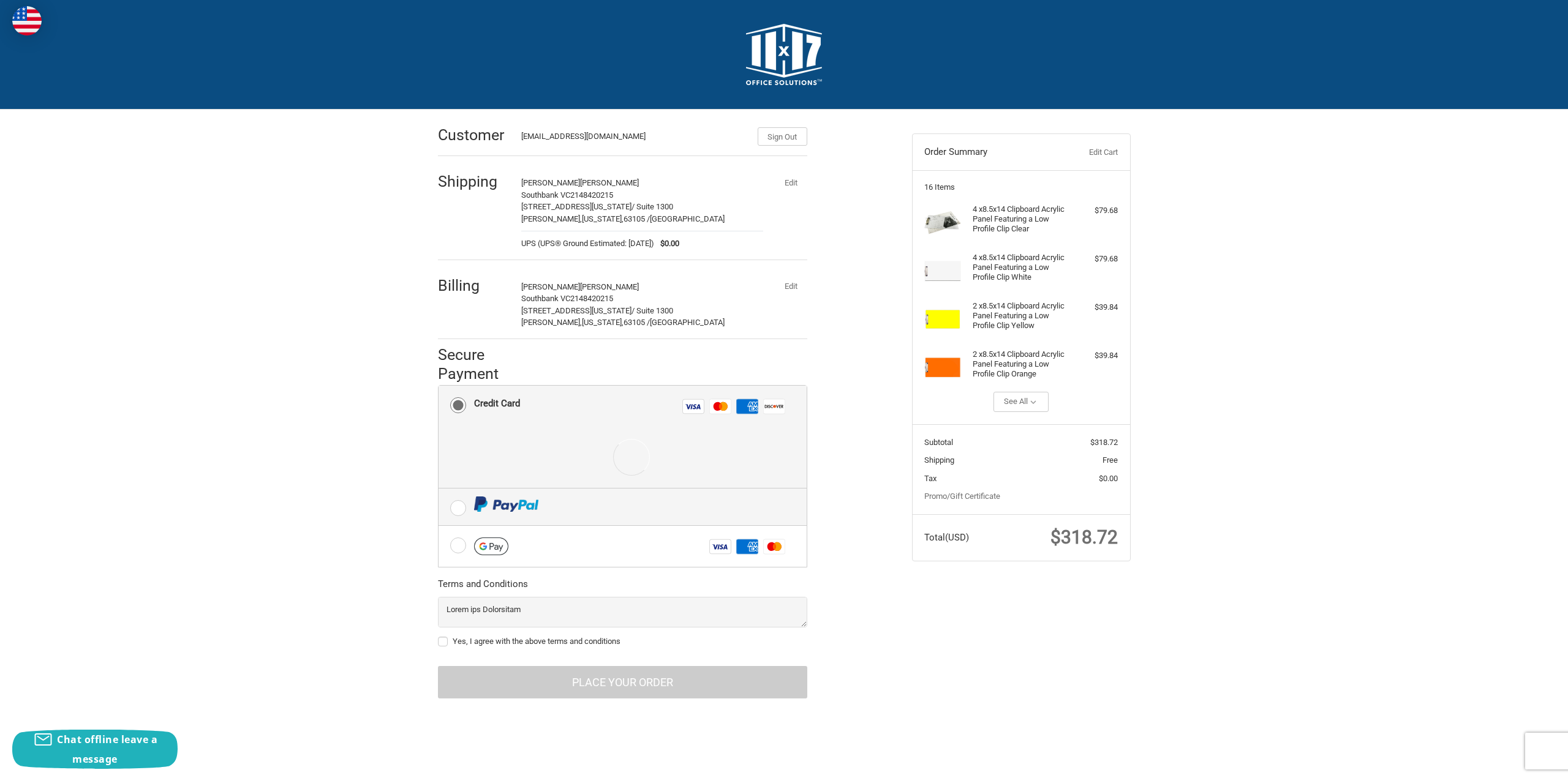
click at [457, 499] on label at bounding box center [623, 507] width 368 height 37
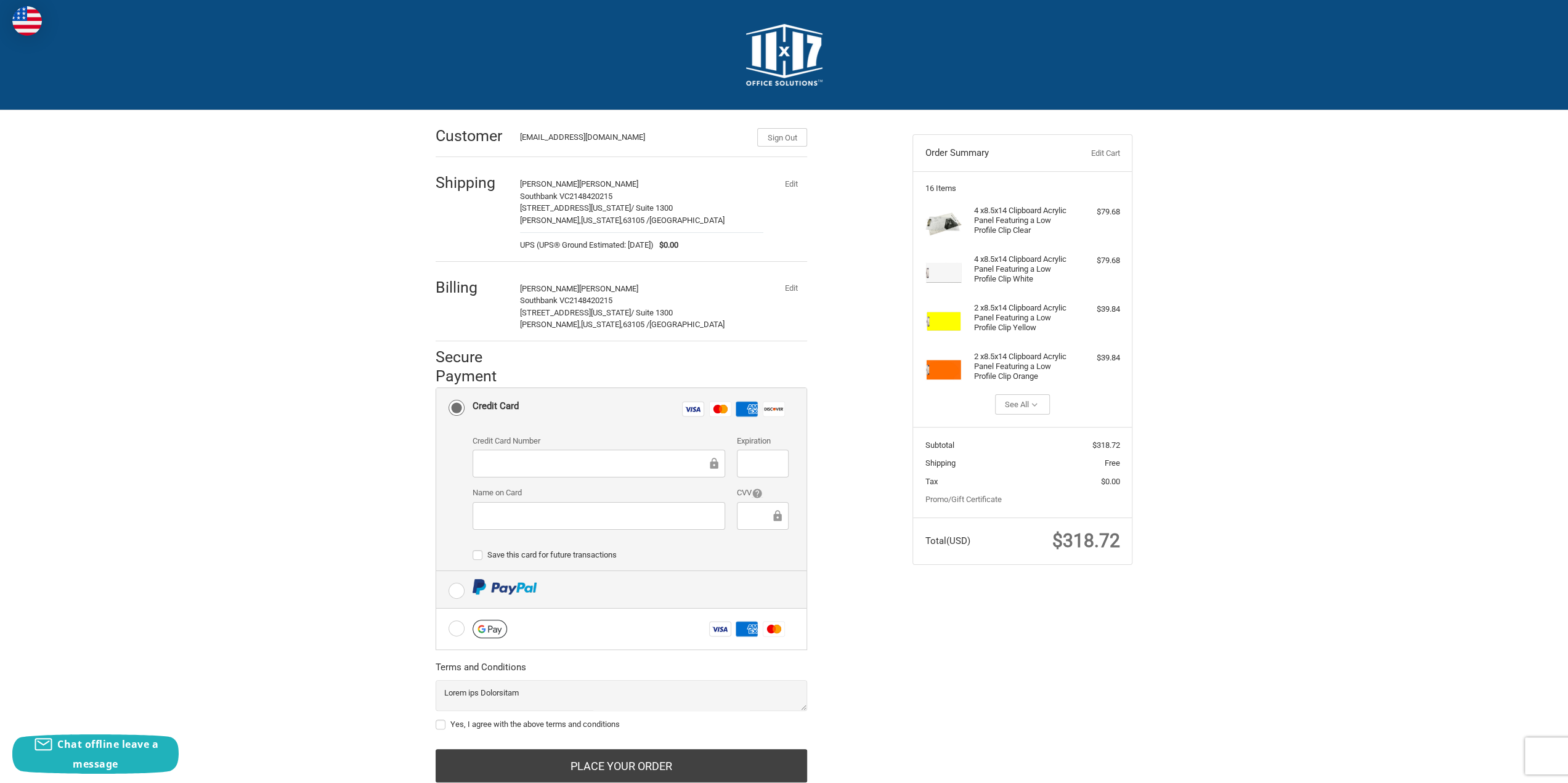
click at [465, 587] on label at bounding box center [622, 590] width 370 height 37
click at [436, 572] on input "radio" at bounding box center [436, 571] width 1 height 1
radio input "true"
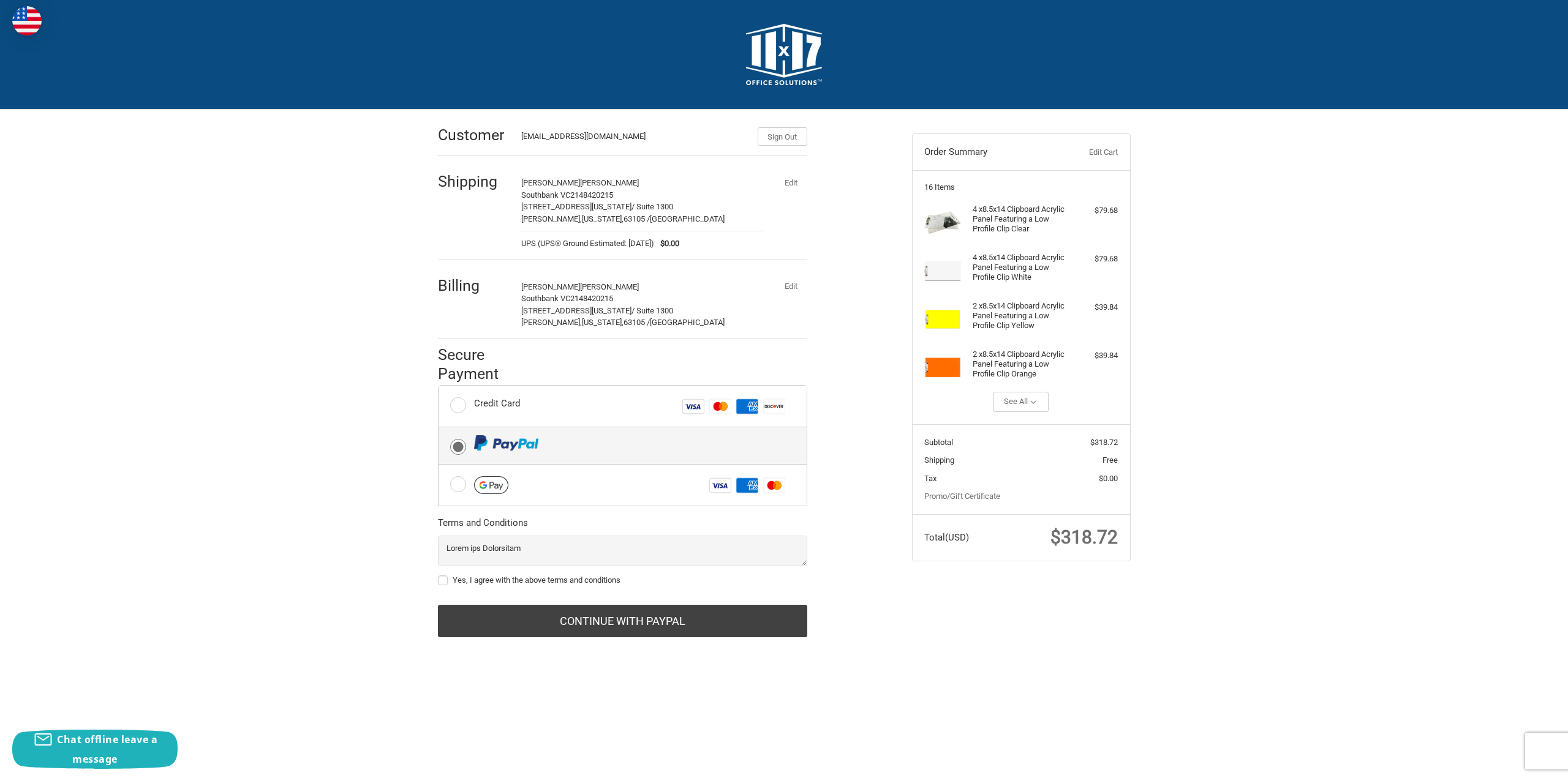
click at [447, 578] on label "Yes, I agree with the above terms and conditions" at bounding box center [623, 580] width 369 height 10
click at [439, 575] on input "Yes, I agree with the above terms and conditions" at bounding box center [438, 574] width 1 height 1
checkbox input "true"
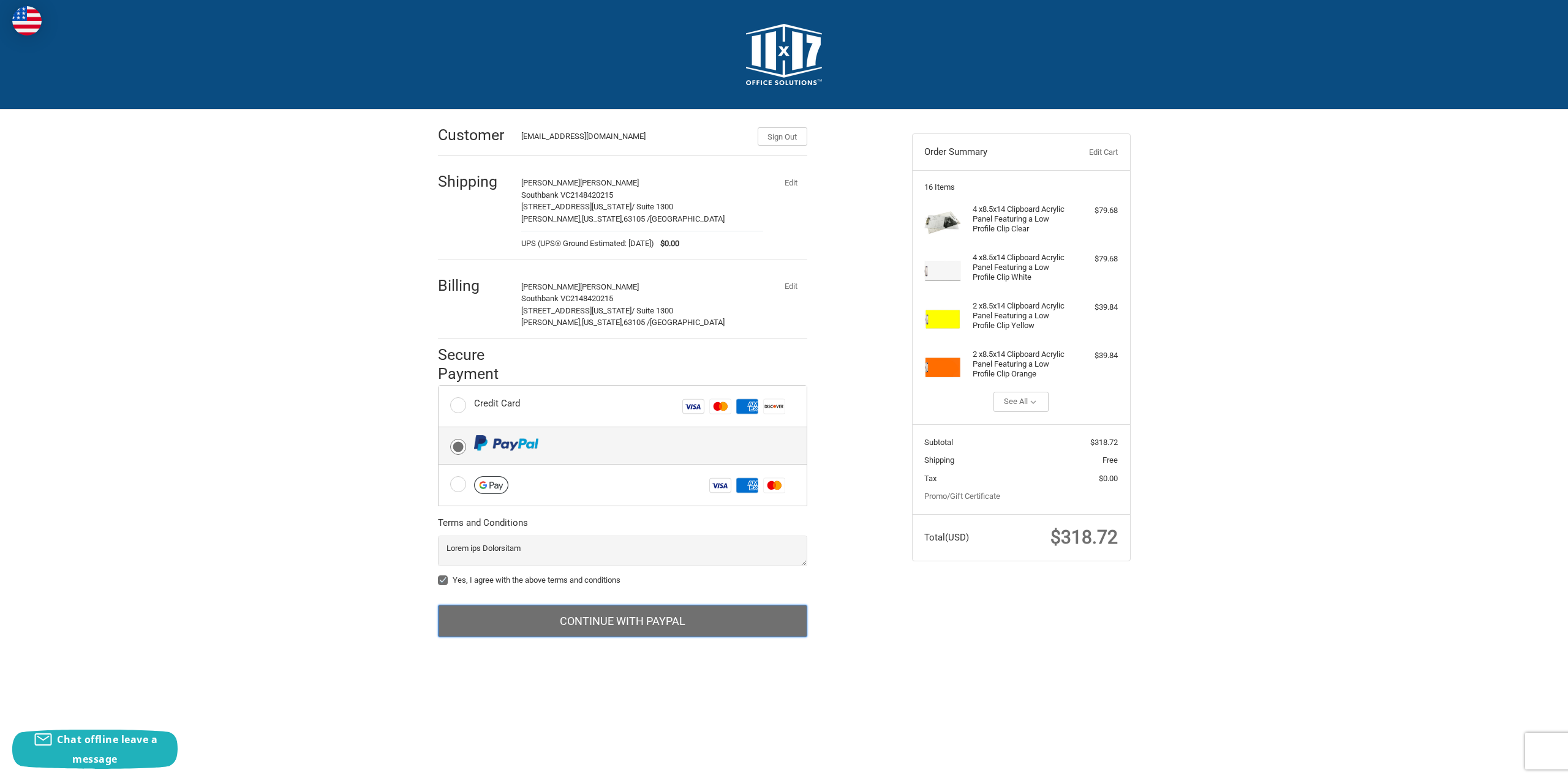
click at [495, 617] on button "Continue with PayPal" at bounding box center [623, 621] width 369 height 33
